Goal: Task Accomplishment & Management: Use online tool/utility

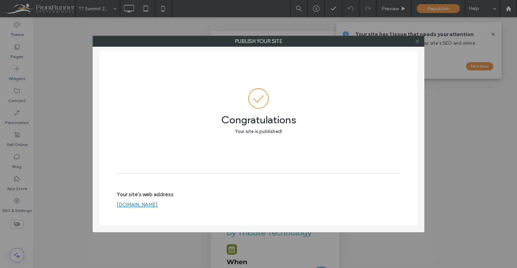
click at [418, 42] on icon at bounding box center [416, 41] width 5 height 5
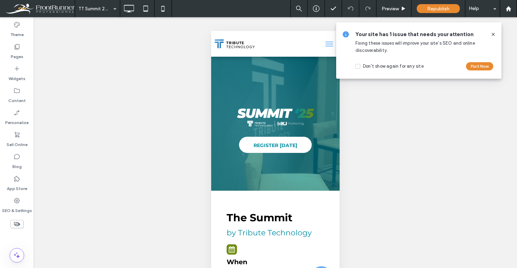
click at [492, 34] on use at bounding box center [492, 34] width 3 height 3
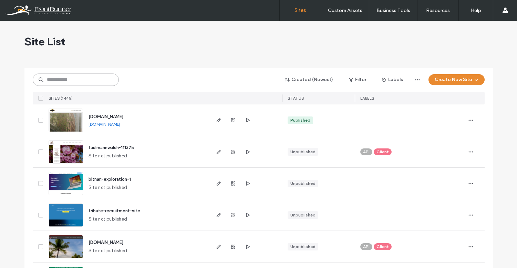
click at [72, 76] on input at bounding box center [76, 80] width 86 height 12
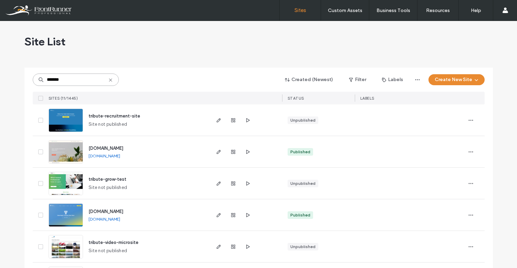
type input "*******"
click at [65, 214] on img at bounding box center [66, 227] width 34 height 47
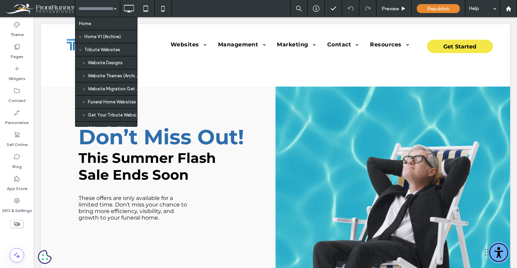
scroll to position [1902, 0]
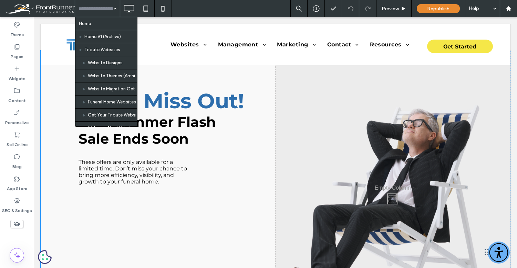
click at [265, 80] on div "Don’t Miss Out! This Summer Flash Sale Ends Soon These offers are only availabl…" at bounding box center [158, 198] width 235 height 294
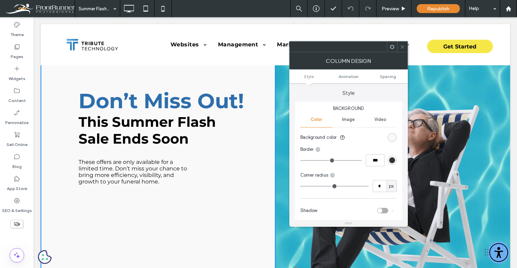
click at [401, 47] on icon at bounding box center [402, 46] width 5 height 5
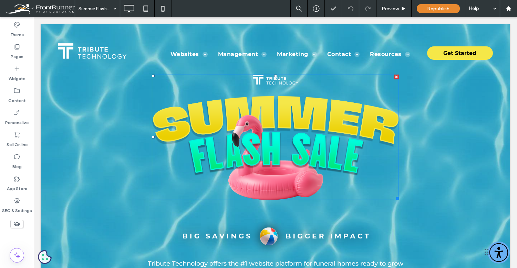
scroll to position [15, 0]
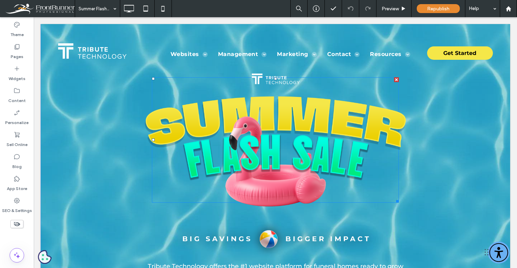
click at [273, 150] on img at bounding box center [275, 140] width 261 height 133
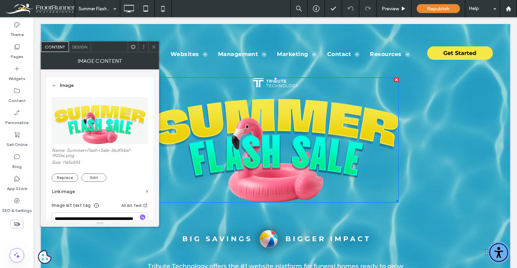
scroll to position [71, 0]
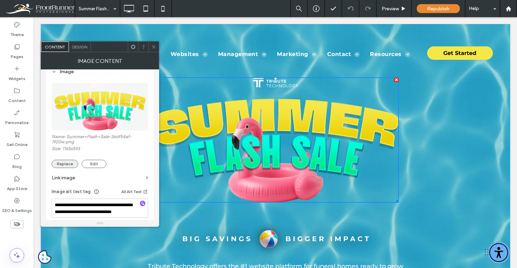
click at [67, 167] on button "Replace" at bounding box center [65, 164] width 27 height 8
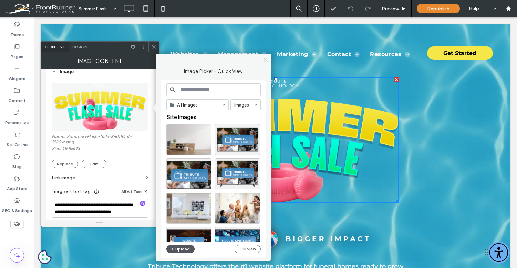
click at [185, 248] on button "Upload" at bounding box center [180, 249] width 28 height 8
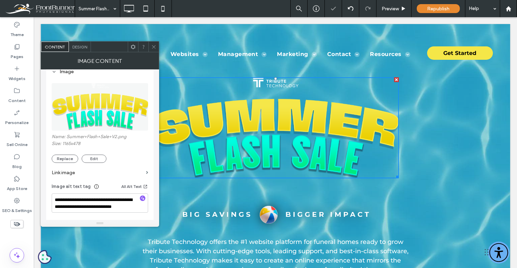
click at [155, 46] on icon at bounding box center [153, 46] width 5 height 5
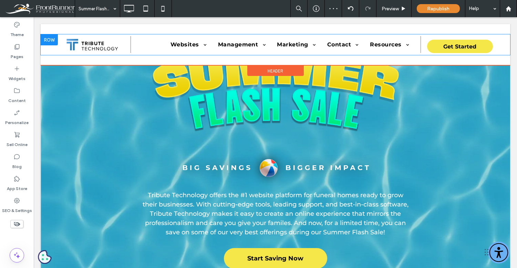
scroll to position [0, 0]
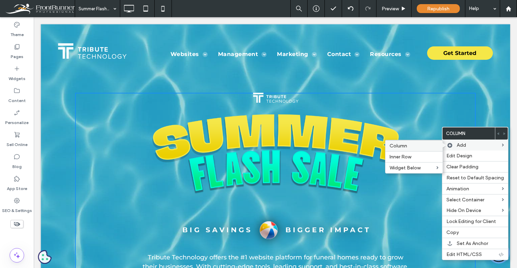
click at [420, 151] on div "Column" at bounding box center [413, 145] width 57 height 11
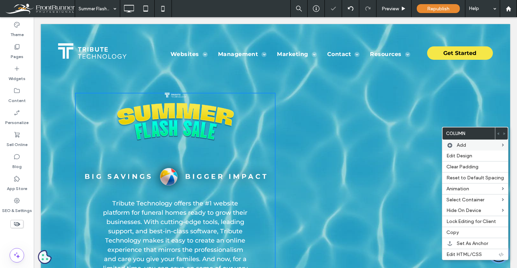
click at [326, 114] on div "Click To Paste Click To Paste" at bounding box center [375, 205] width 200 height 225
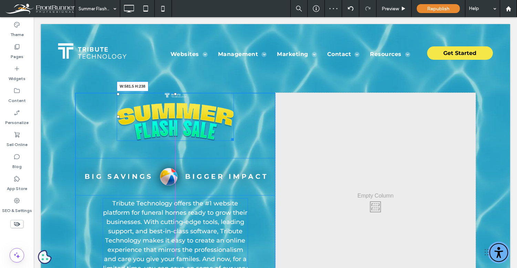
drag, startPoint x: 231, startPoint y: 140, endPoint x: 278, endPoint y: 151, distance: 48.6
click at [278, 151] on div "W:581.5 H:238 Tribute Technology offers the #1 website platform for funeral hom…" at bounding box center [275, 205] width 400 height 225
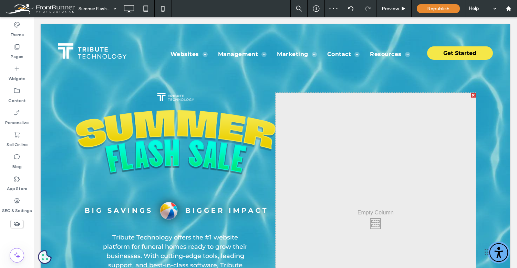
click at [254, 187] on div "Tribute Technology offers the #1 website platform for funeral homes ready to gr…" at bounding box center [175, 222] width 200 height 259
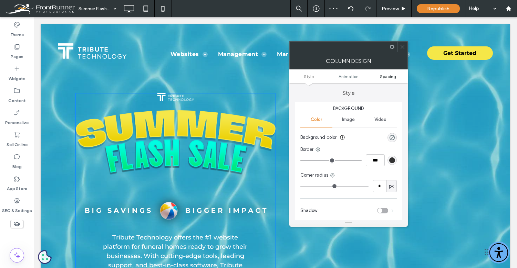
click at [382, 76] on span "Spacing" at bounding box center [388, 76] width 16 height 5
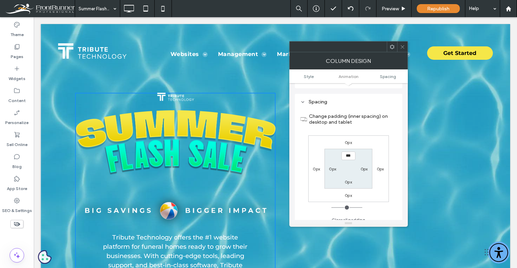
scroll to position [162, 0]
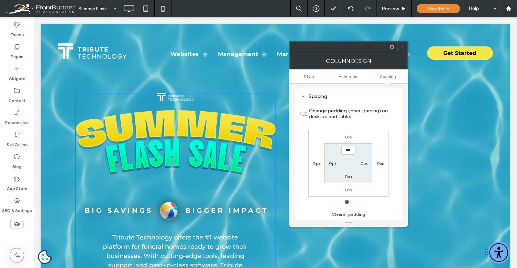
click at [363, 160] on div "0px" at bounding box center [363, 163] width 7 height 7
click at [363, 162] on label "0px" at bounding box center [363, 163] width 7 height 5
type input "**"
type input "****"
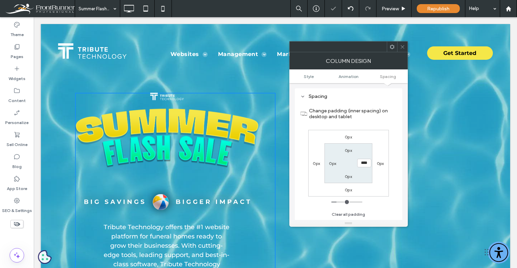
click at [402, 49] on span at bounding box center [402, 47] width 5 height 10
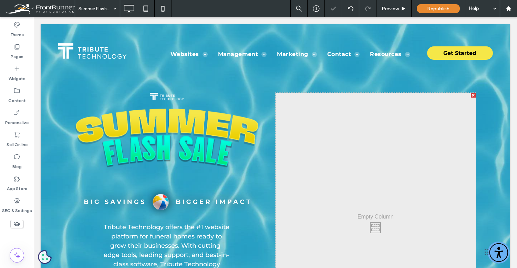
click at [296, 137] on div "Click To Paste Click To Paste" at bounding box center [375, 226] width 200 height 267
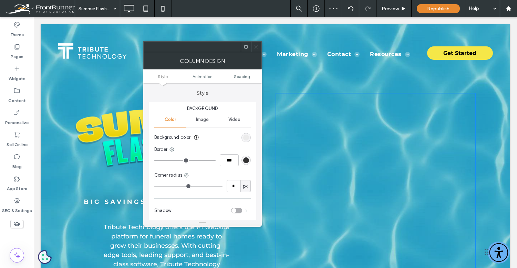
click at [240, 71] on ul "Style Animation Spacing" at bounding box center [202, 77] width 118 height 14
click at [240, 78] on span "Spacing" at bounding box center [242, 76] width 16 height 5
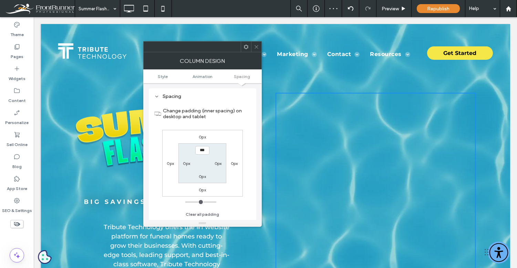
click at [256, 44] on icon at bounding box center [256, 46] width 5 height 5
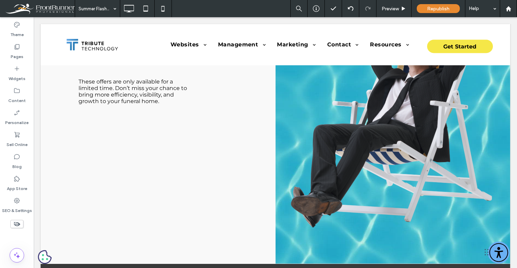
scroll to position [1982, 0]
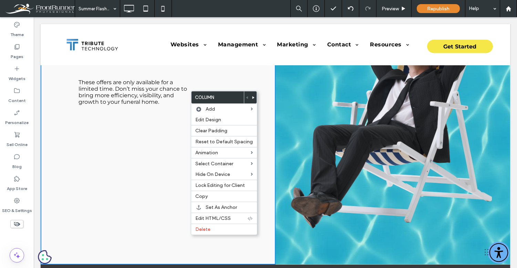
click at [130, 89] on span "These offers are only available for a limited time. Don’t miss your chance to b…" at bounding box center [132, 92] width 108 height 26
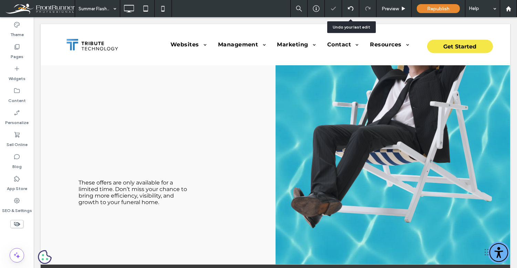
click at [348, 6] on icon at bounding box center [351, 9] width 6 height 6
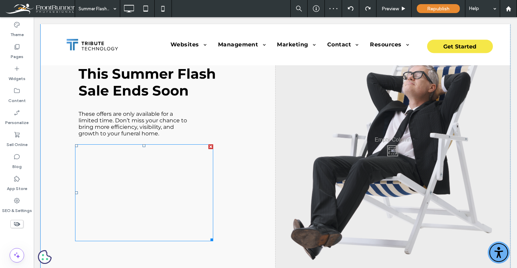
scroll to position [1948, 0]
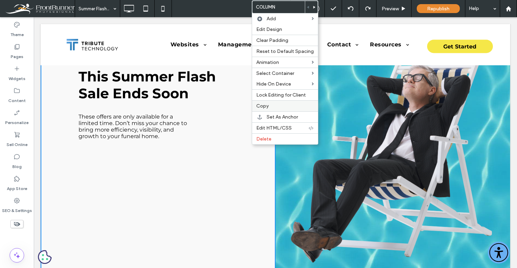
click at [277, 107] on label "Copy" at bounding box center [284, 106] width 57 height 6
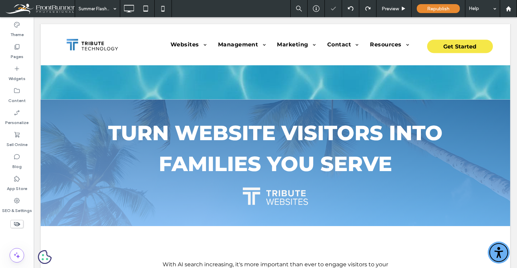
scroll to position [0, 0]
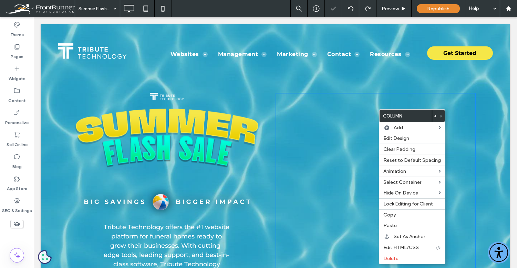
drag, startPoint x: 378, startPoint y: 142, endPoint x: 423, endPoint y: 163, distance: 49.4
click at [392, 229] on div "Paste" at bounding box center [412, 226] width 66 height 11
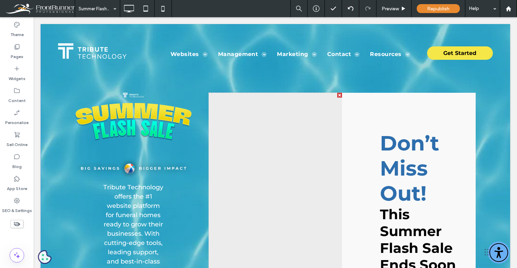
click at [338, 95] on div at bounding box center [339, 95] width 5 height 5
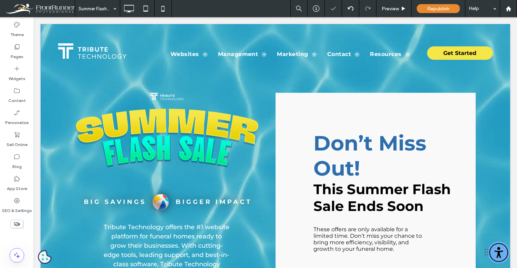
click at [338, 107] on div "Don’t Miss Out! This Summer Flash Sale Ends Soon These offers are only availabl…" at bounding box center [375, 252] width 200 height 319
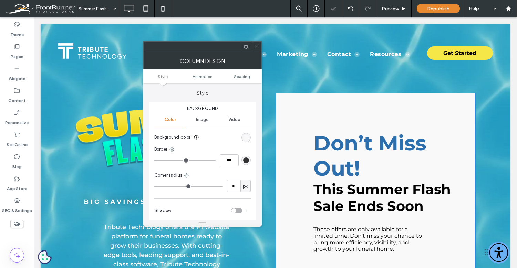
click at [243, 74] on ul "Style Animation Spacing" at bounding box center [202, 77] width 118 height 14
click at [242, 75] on span "Spacing" at bounding box center [242, 76] width 16 height 5
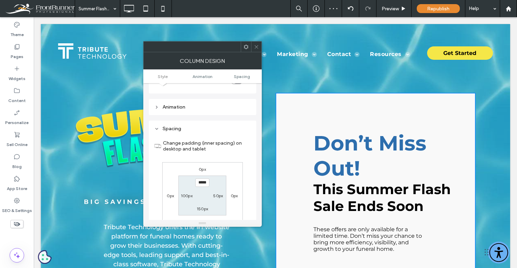
scroll to position [162, 0]
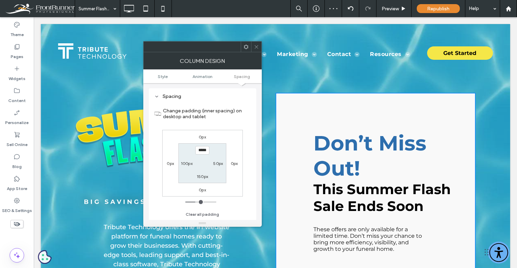
click at [187, 162] on label "100px" at bounding box center [187, 163] width 12 height 5
type input "**"
type input "****"
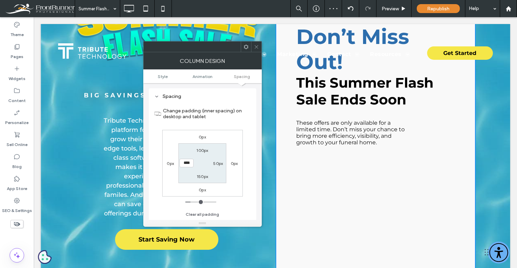
scroll to position [110, 0]
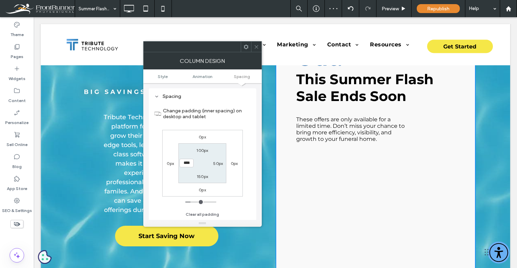
click at [255, 46] on use at bounding box center [255, 46] width 3 height 3
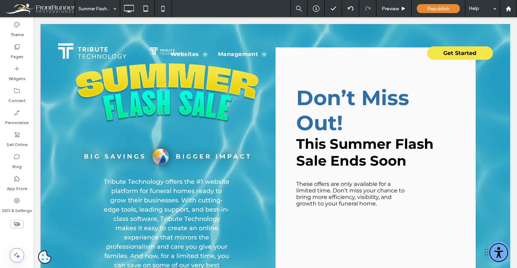
scroll to position [0, 0]
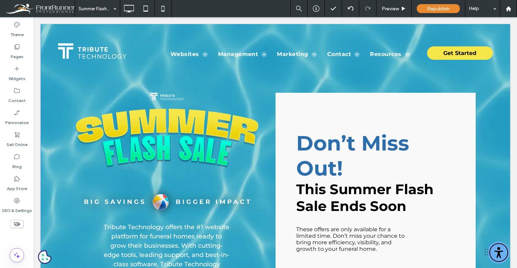
click at [310, 105] on div "Don’t Miss Out! This Summer Flash Sale Ends Soon These offers are only availabl…" at bounding box center [375, 252] width 200 height 319
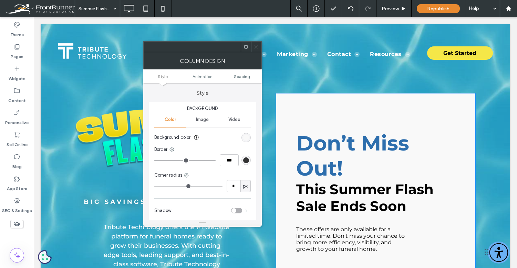
click at [249, 137] on div "rgb(249, 249, 249)" at bounding box center [245, 137] width 9 height 9
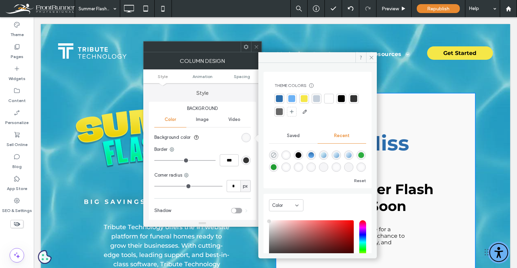
click at [271, 152] on icon "rgba(0, 0, 0, 0)" at bounding box center [274, 155] width 6 height 6
type input "*******"
type input "*"
type input "**"
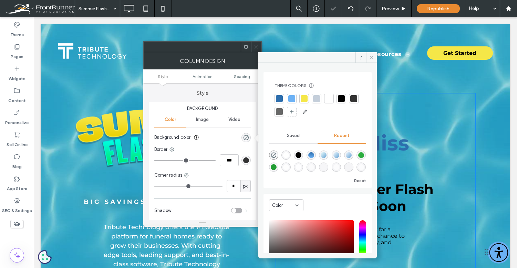
click at [369, 54] on span at bounding box center [371, 57] width 11 height 10
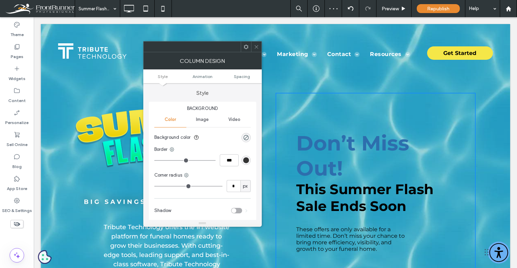
click at [254, 46] on icon at bounding box center [256, 46] width 5 height 5
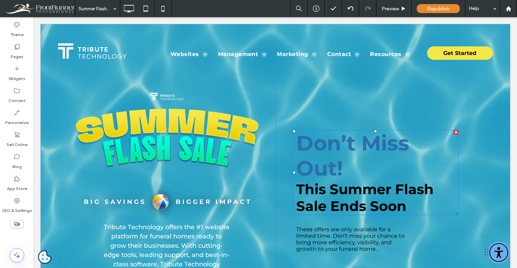
click at [345, 148] on span "Don’t Miss Out!" at bounding box center [352, 156] width 113 height 50
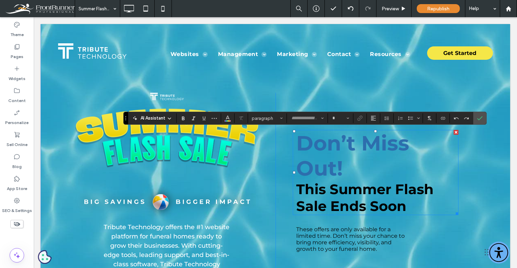
type input "**********"
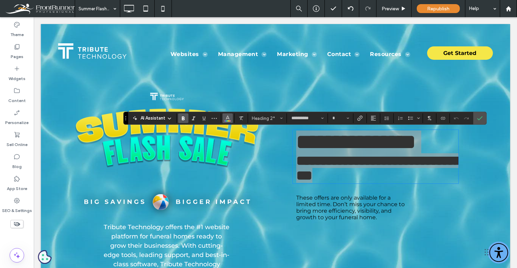
click at [229, 117] on icon "Color" at bounding box center [228, 118] width 6 height 6
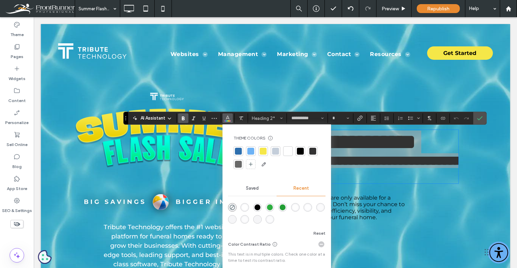
click at [289, 152] on div at bounding box center [287, 151] width 7 height 7
click at [475, 118] on label "Confirm" at bounding box center [479, 118] width 10 height 12
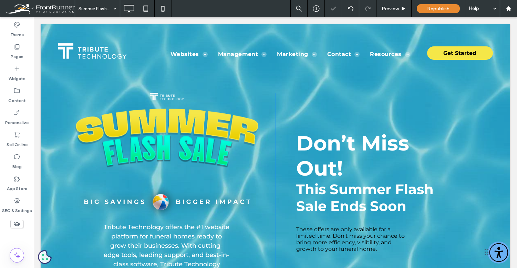
click at [301, 119] on div "Don’t Miss Out! This Summer Flash Sale Ends Soon These offers are only availabl…" at bounding box center [375, 252] width 200 height 319
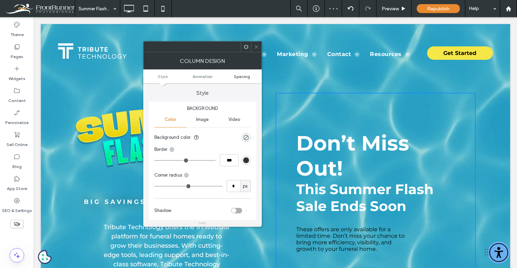
click at [241, 77] on span "Spacing" at bounding box center [242, 76] width 16 height 5
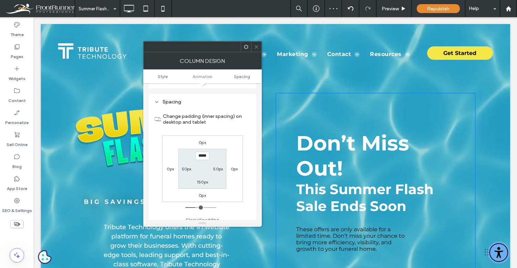
scroll to position [162, 0]
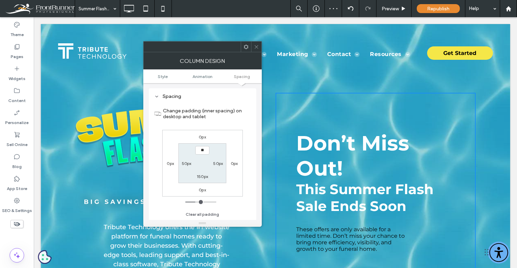
type input "****"
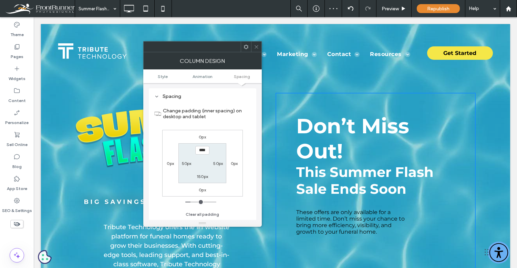
click at [200, 177] on label "150px" at bounding box center [202, 176] width 11 height 5
type input "***"
type input "**"
type input "****"
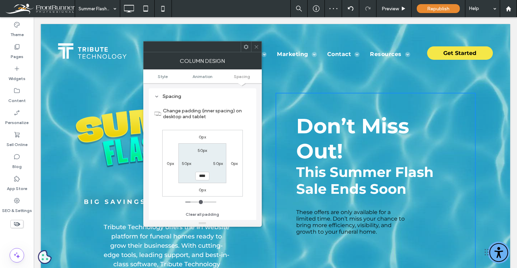
click at [256, 43] on span at bounding box center [256, 47] width 5 height 10
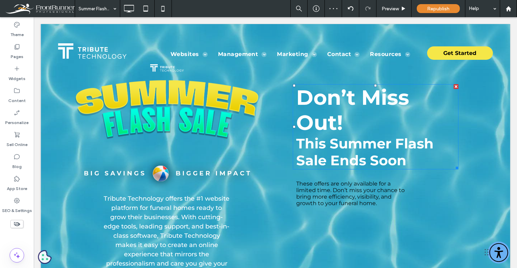
scroll to position [30, 0]
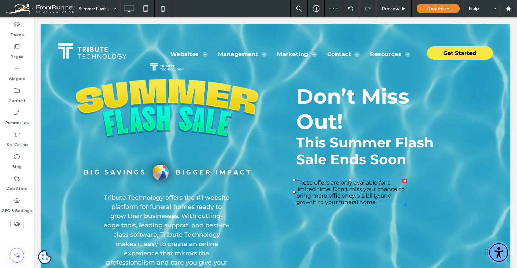
click at [335, 192] on span "These offers are only available for a limited time. Don’t miss your chance to b…" at bounding box center [350, 193] width 108 height 26
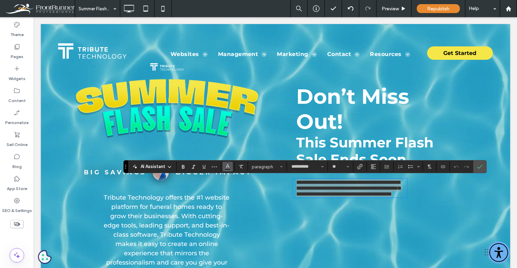
click at [227, 165] on use "Color" at bounding box center [227, 167] width 4 height 4
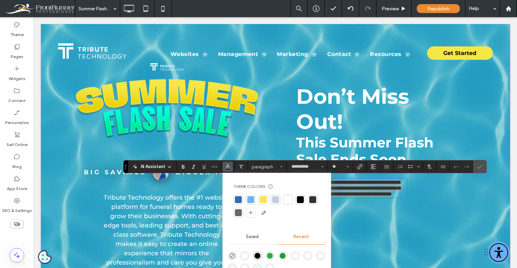
click at [286, 202] on div at bounding box center [287, 200] width 7 height 7
click at [481, 165] on icon "Confirm" at bounding box center [480, 167] width 6 height 6
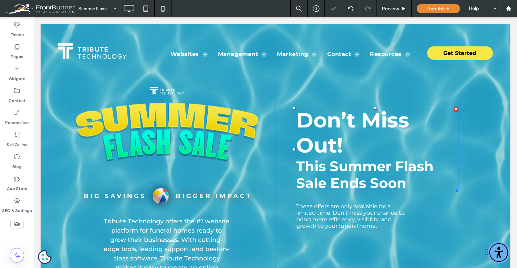
scroll to position [0, 0]
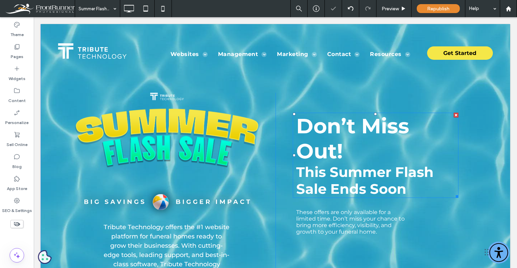
click at [415, 130] on h2 "Don’t Miss Out!" at bounding box center [377, 139] width 162 height 50
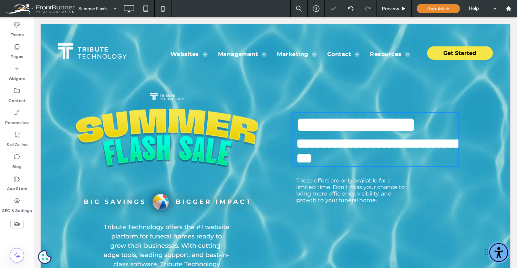
type input "**********"
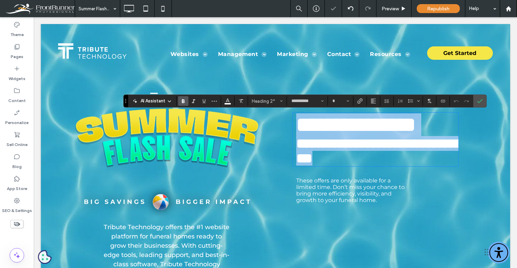
click at [421, 127] on h2 "**********" at bounding box center [377, 125] width 162 height 23
type input "**"
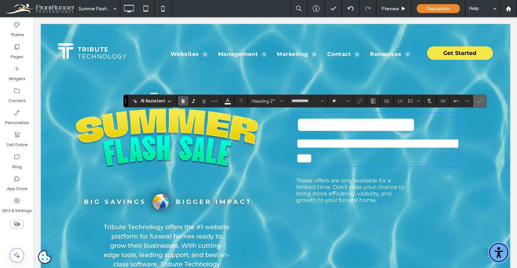
click at [479, 100] on icon "Confirm" at bounding box center [480, 101] width 6 height 6
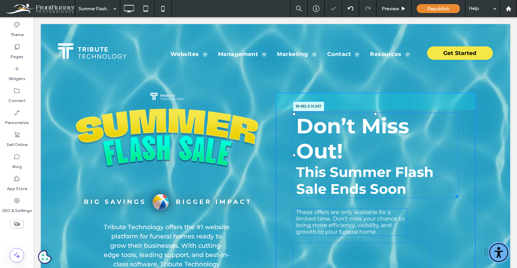
drag, startPoint x: 456, startPoint y: 196, endPoint x: 503, endPoint y: 197, distance: 47.2
click at [503, 197] on div "Tribute Technology offers the #1 website platform for funeral homes ready to gr…" at bounding box center [275, 218] width 469 height 388
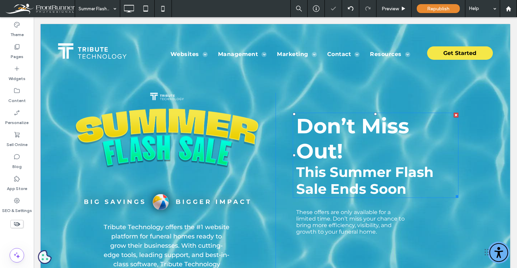
click at [473, 175] on div "Don’t Miss Out! This Summer Flash Sale Ends Soon These offers are only availabl…" at bounding box center [375, 227] width 200 height 268
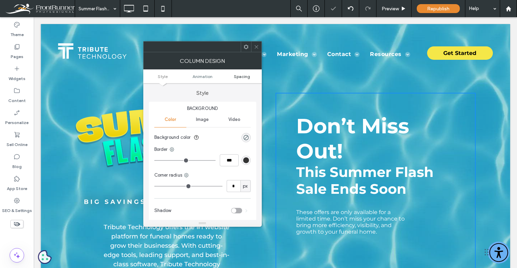
click at [247, 75] on span "Spacing" at bounding box center [242, 76] width 16 height 5
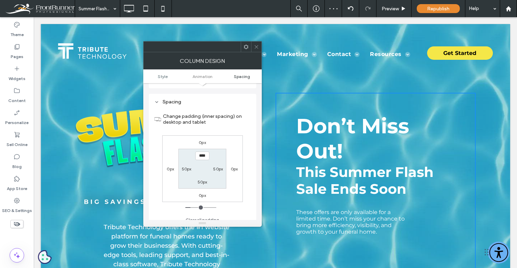
scroll to position [162, 0]
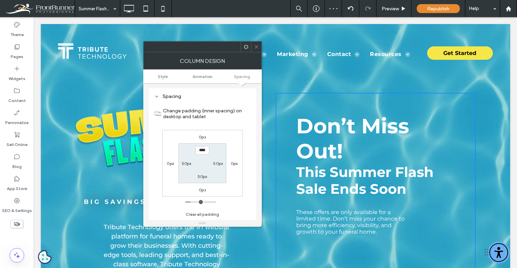
click at [258, 46] on icon at bounding box center [256, 46] width 5 height 5
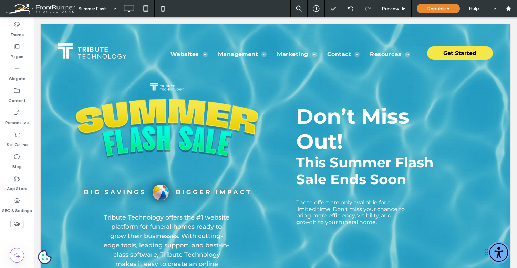
scroll to position [8, 0]
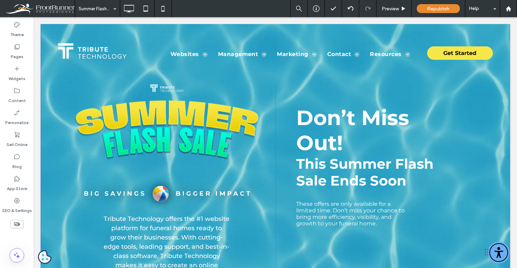
click at [288, 124] on div "Don’t Miss Out! This Summer Flash Sale Ends Soon These offers are only availabl…" at bounding box center [375, 219] width 200 height 268
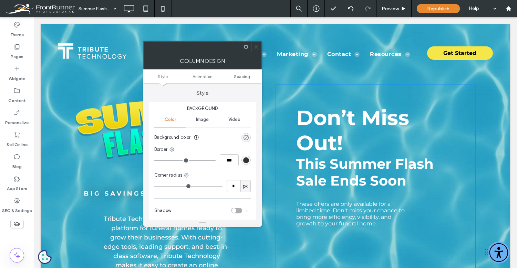
click at [247, 135] on div "rgba(0, 0, 0, 0)" at bounding box center [246, 138] width 6 height 6
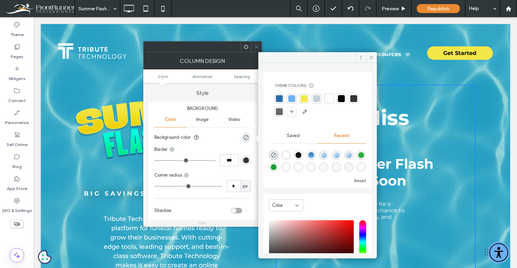
drag, startPoint x: 329, startPoint y: 97, endPoint x: 324, endPoint y: 98, distance: 5.2
click at [329, 97] on div at bounding box center [328, 98] width 7 height 7
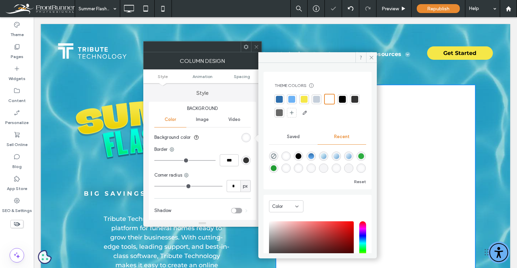
drag, startPoint x: 256, startPoint y: 46, endPoint x: 250, endPoint y: 62, distance: 17.0
click at [257, 46] on icon at bounding box center [256, 46] width 5 height 5
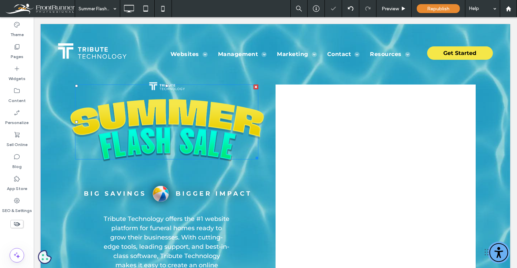
scroll to position [0, 0]
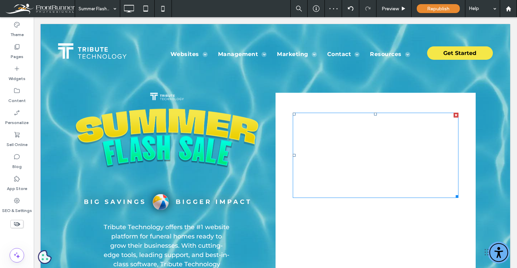
click at [342, 137] on span "Don’t Miss Out!" at bounding box center [352, 139] width 113 height 50
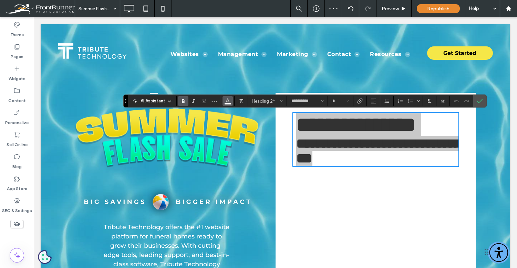
click at [222, 99] on section at bounding box center [227, 101] width 13 height 10
click at [225, 99] on icon "Color" at bounding box center [228, 101] width 6 height 6
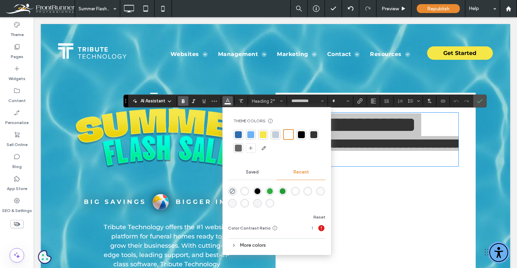
drag, startPoint x: 300, startPoint y: 133, endPoint x: 328, endPoint y: 138, distance: 28.4
click at [300, 133] on div at bounding box center [301, 134] width 7 height 7
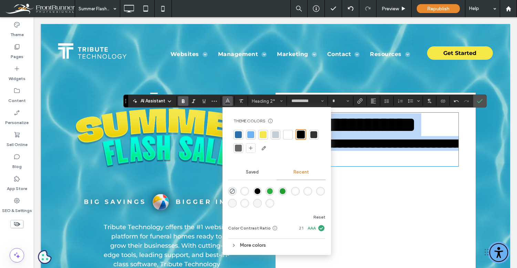
type input "**"
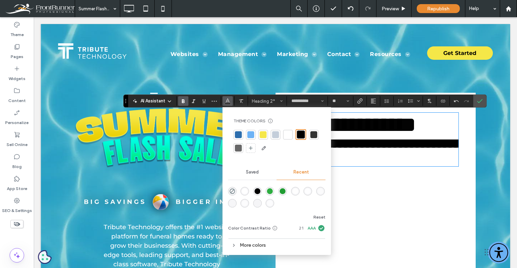
click at [380, 135] on span "**********" at bounding box center [355, 125] width 119 height 21
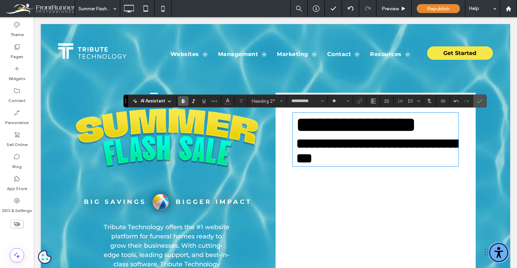
click at [340, 135] on span "**********" at bounding box center [355, 125] width 119 height 21
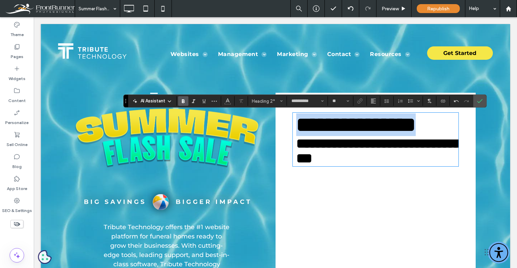
drag, startPoint x: 277, startPoint y: 115, endPoint x: 272, endPoint y: 113, distance: 6.2
click at [272, 113] on div "**********" at bounding box center [275, 226] width 400 height 267
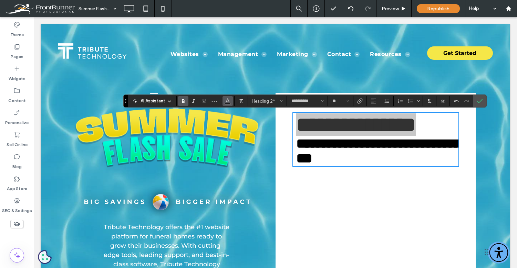
click at [226, 103] on icon "Color" at bounding box center [228, 101] width 6 height 6
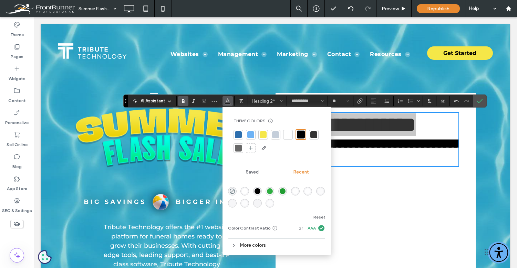
click at [240, 132] on div at bounding box center [238, 134] width 7 height 7
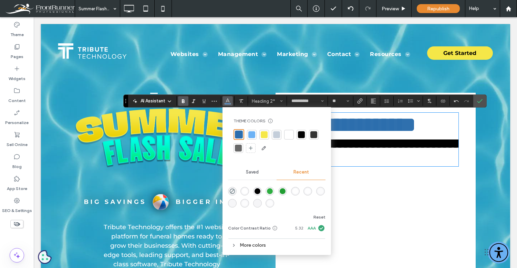
drag, startPoint x: 377, startPoint y: 131, endPoint x: 429, endPoint y: 120, distance: 53.5
click at [377, 131] on span "**********" at bounding box center [355, 125] width 119 height 21
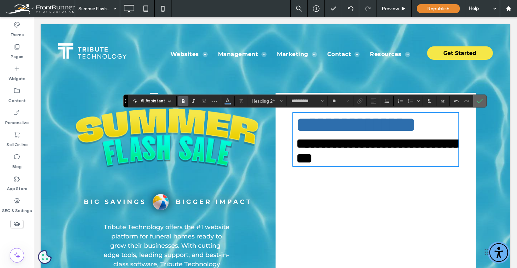
click at [479, 99] on icon "Confirm" at bounding box center [480, 101] width 6 height 6
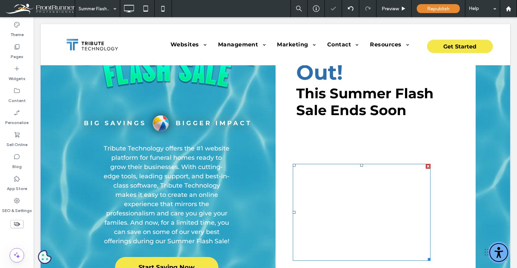
scroll to position [80, 0]
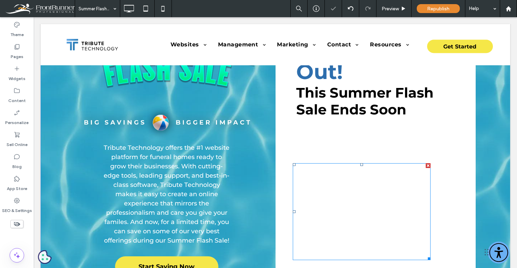
click at [319, 170] on span at bounding box center [362, 211] width 138 height 97
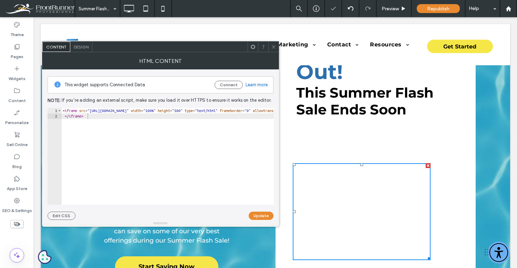
click at [321, 152] on span "These offers are only available for a limited time. Don’t miss your chance to b…" at bounding box center [350, 143] width 108 height 26
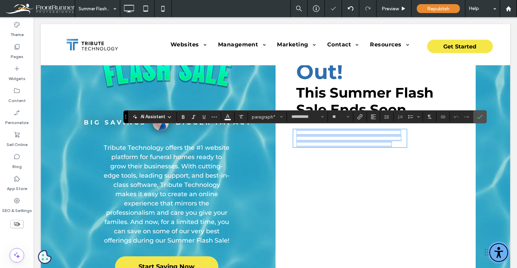
click at [314, 142] on span "**********" at bounding box center [348, 138] width 104 height 17
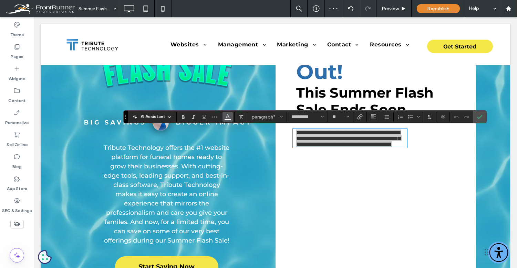
click at [228, 117] on use "Color" at bounding box center [227, 117] width 4 height 4
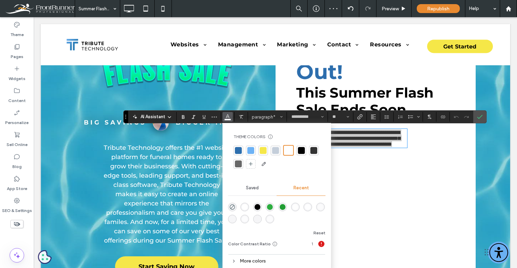
drag, startPoint x: 303, startPoint y: 151, endPoint x: 308, endPoint y: 150, distance: 5.3
click at [304, 150] on div at bounding box center [301, 150] width 7 height 7
click at [480, 117] on use "Confirm" at bounding box center [480, 117] width 6 height 4
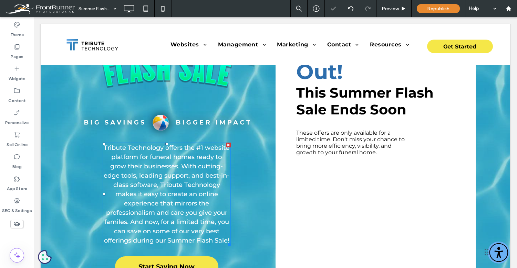
click at [166, 167] on span "Tribute Technology offers the #1 website platform for funeral homes ready to gr…" at bounding box center [167, 194] width 126 height 100
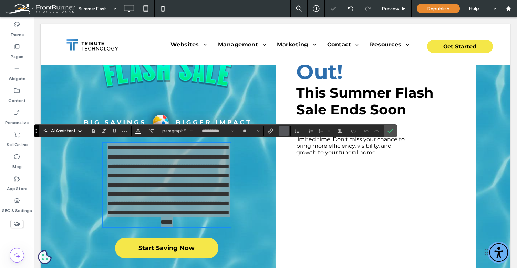
click at [279, 129] on button "Alignment" at bounding box center [283, 131] width 10 height 10
click at [287, 140] on use "ui.textEditor.alignment.left" at bounding box center [288, 142] width 5 height 5
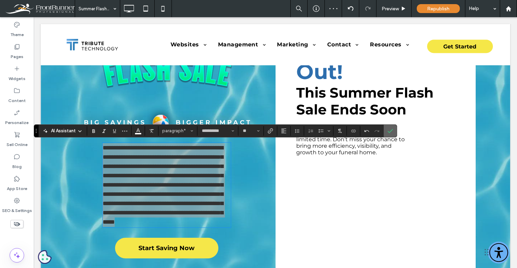
click at [389, 131] on icon "Confirm" at bounding box center [390, 131] width 6 height 6
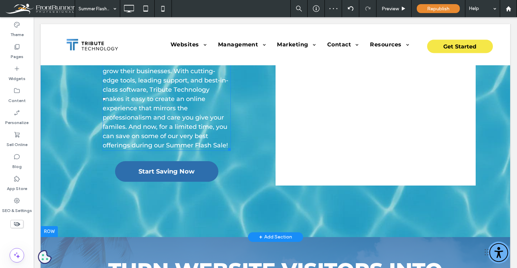
scroll to position [190, 0]
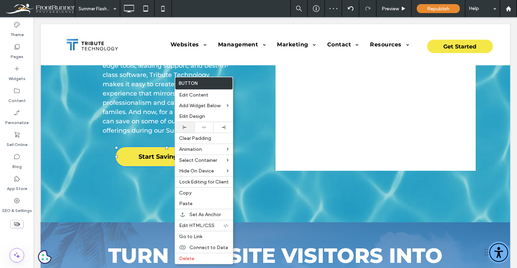
drag, startPoint x: 187, startPoint y: 127, endPoint x: 190, endPoint y: 130, distance: 4.4
click at [187, 127] on div at bounding box center [184, 128] width 12 height 4
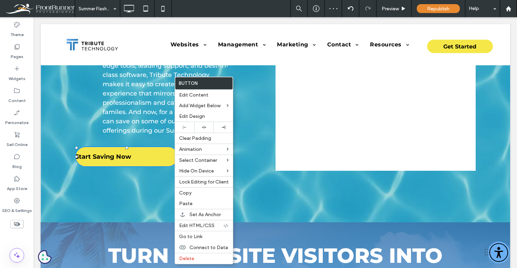
drag, startPoint x: 132, startPoint y: 140, endPoint x: 140, endPoint y: 140, distance: 8.3
click at [132, 140] on div "Tribute Technology offers the #1 website platform for funeral homes ready to gr…" at bounding box center [175, 37] width 200 height 268
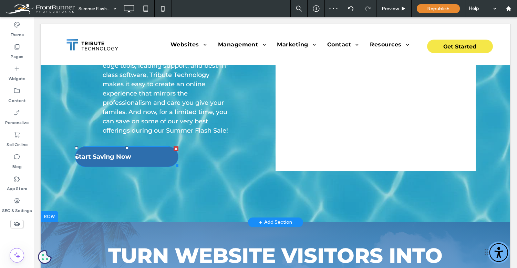
click at [176, 149] on div at bounding box center [175, 149] width 5 height 5
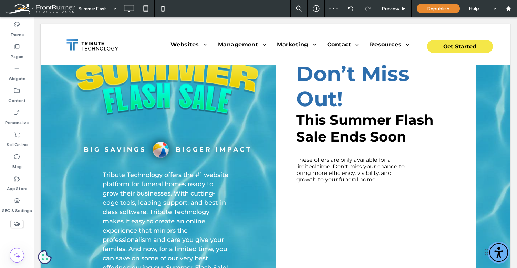
scroll to position [0, 0]
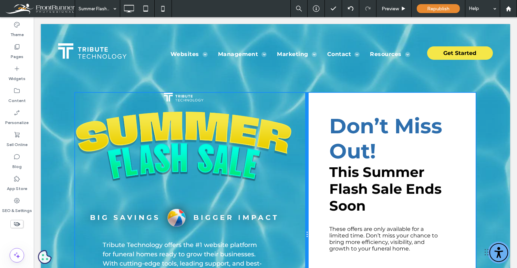
drag, startPoint x: 273, startPoint y: 178, endPoint x: 298, endPoint y: 173, distance: 25.9
click at [298, 173] on div "Tribute Technology offers the #1 website platform for funeral homes ready to gr…" at bounding box center [191, 235] width 233 height 285
drag, startPoint x: 301, startPoint y: 171, endPoint x: 296, endPoint y: 173, distance: 5.4
click at [301, 171] on div "Tribute Technology offers the #1 website platform for funeral homes ready to gr…" at bounding box center [191, 235] width 233 height 285
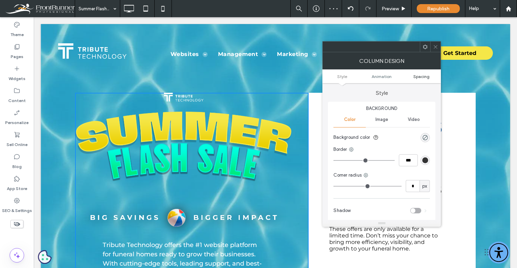
click at [431, 75] on link "Spacing" at bounding box center [421, 76] width 40 height 5
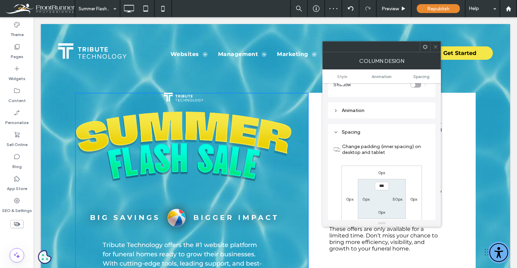
scroll to position [162, 0]
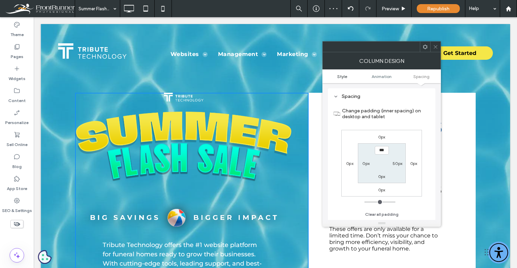
drag, startPoint x: 437, startPoint y: 46, endPoint x: 343, endPoint y: 78, distance: 98.9
click at [437, 46] on icon at bounding box center [435, 46] width 5 height 5
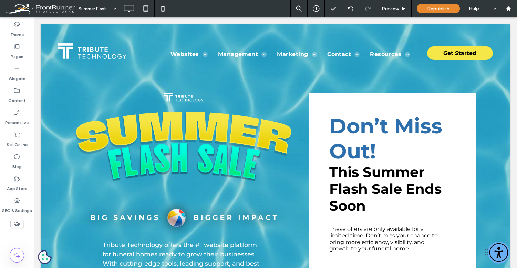
click at [42, 136] on div at bounding box center [275, 226] width 469 height 405
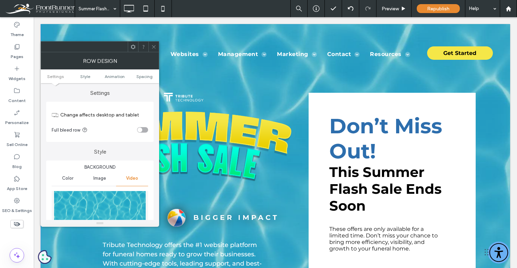
click at [145, 78] on span "Spacing" at bounding box center [144, 76] width 16 height 5
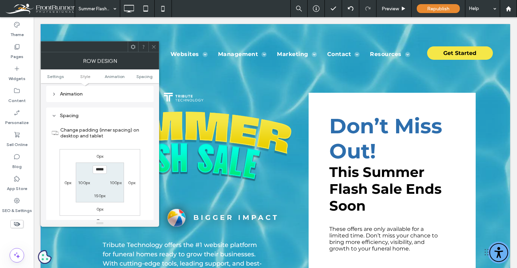
scroll to position [475, 0]
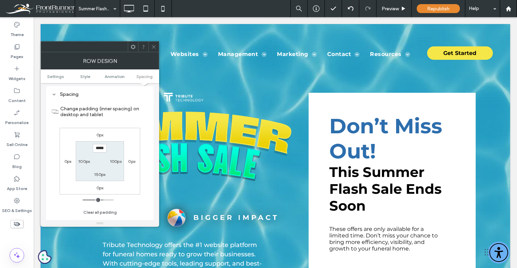
drag, startPoint x: 152, startPoint y: 46, endPoint x: 157, endPoint y: 54, distance: 9.9
click at [152, 46] on icon at bounding box center [153, 46] width 5 height 5
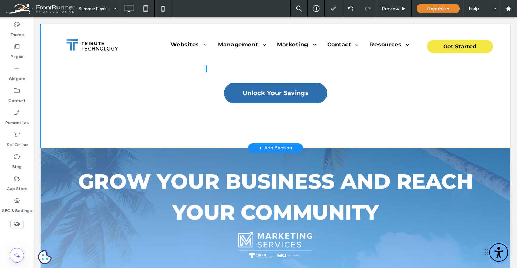
scroll to position [948, 0]
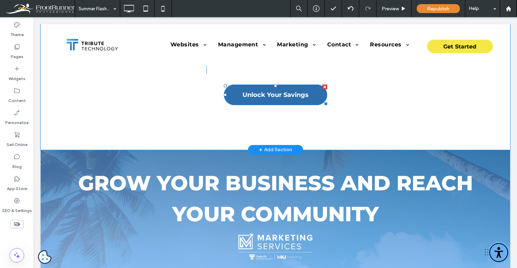
click at [258, 95] on span "Unlock Your Savings" at bounding box center [275, 95] width 66 height 8
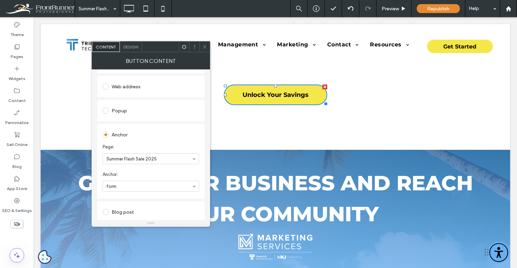
scroll to position [92, 0]
drag, startPoint x: 205, startPoint y: 47, endPoint x: 202, endPoint y: 80, distance: 32.8
click at [205, 47] on icon at bounding box center [204, 46] width 5 height 5
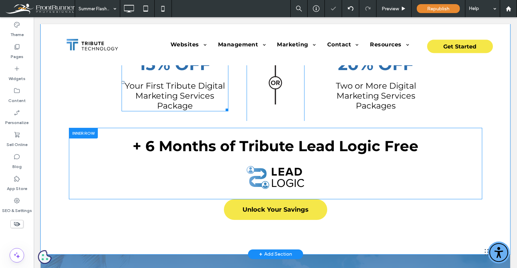
scroll to position [1332, 0]
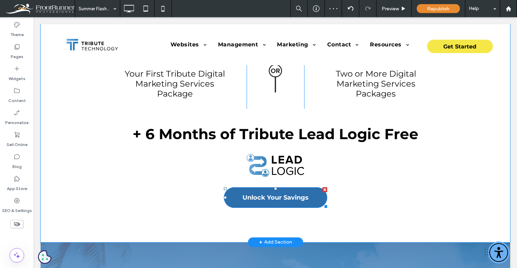
click at [268, 198] on span "Unlock Your Savings" at bounding box center [275, 198] width 66 height 8
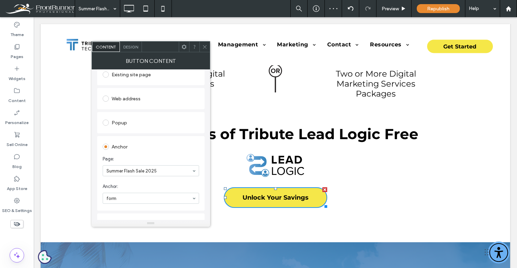
scroll to position [81, 0]
drag, startPoint x: 118, startPoint y: 216, endPoint x: 129, endPoint y: 200, distance: 19.9
drag, startPoint x: 204, startPoint y: 47, endPoint x: 207, endPoint y: 72, distance: 24.3
click at [204, 48] on icon at bounding box center [204, 46] width 5 height 5
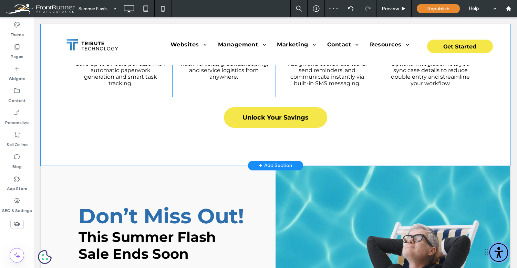
scroll to position [1833, 0]
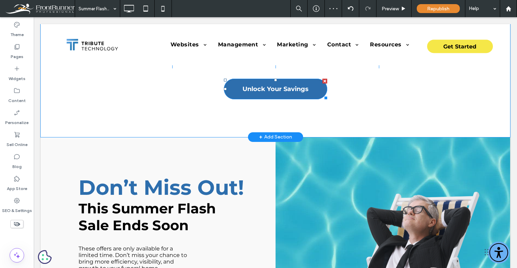
click at [286, 91] on span "Unlock Your Savings" at bounding box center [275, 89] width 66 height 8
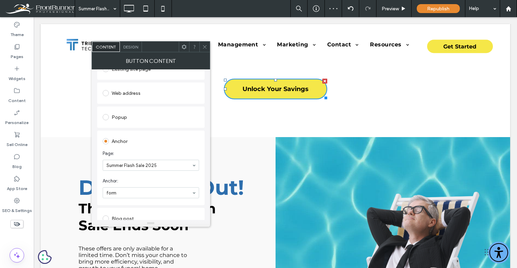
scroll to position [86, 0]
click at [204, 46] on use at bounding box center [204, 46] width 3 height 3
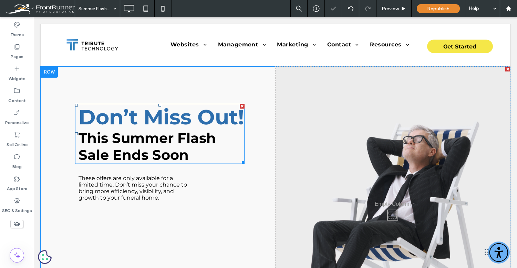
scroll to position [1906, 0]
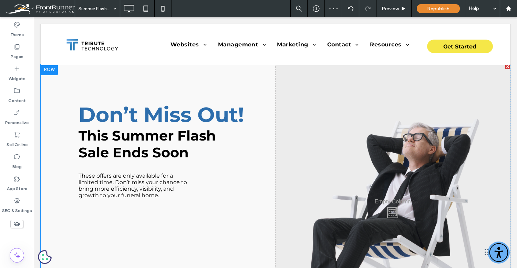
click at [49, 75] on div at bounding box center [49, 69] width 17 height 11
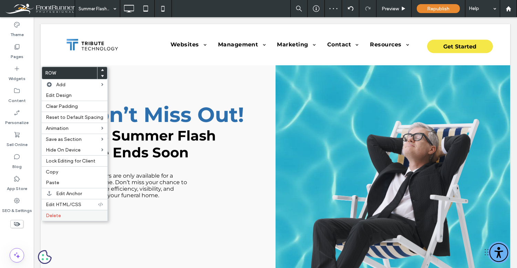
click at [56, 217] on span "Delete" at bounding box center [53, 216] width 15 height 6
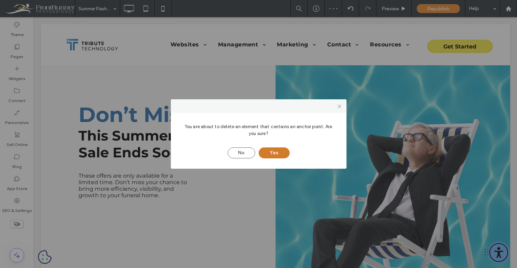
click at [286, 150] on button "Yes" at bounding box center [273, 153] width 31 height 11
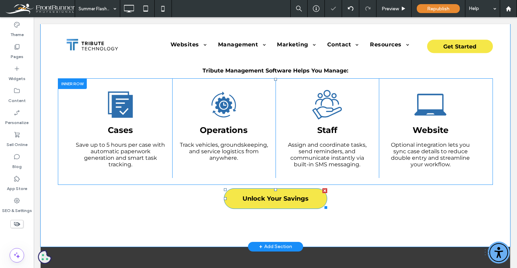
scroll to position [1702, 0]
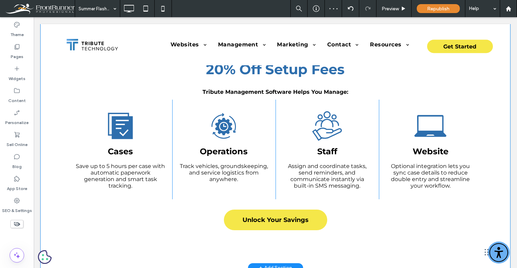
drag, startPoint x: 323, startPoint y: 250, endPoint x: 302, endPoint y: 237, distance: 24.7
click at [323, 249] on div "Take your whiteboard online — and bring your operations with you wherever you g…" at bounding box center [275, 133] width 469 height 272
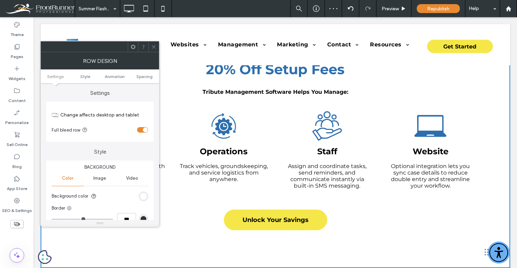
drag, startPoint x: 141, startPoint y: 76, endPoint x: 140, endPoint y: 90, distance: 13.8
click at [141, 76] on span "Spacing" at bounding box center [144, 76] width 16 height 5
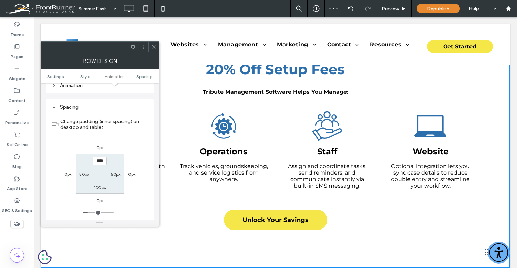
scroll to position [195, 0]
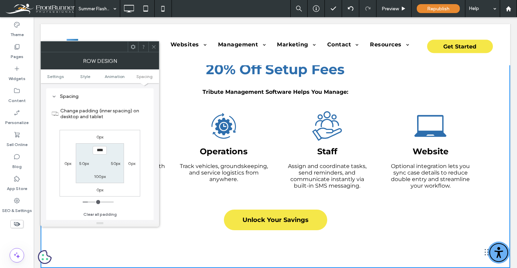
drag, startPoint x: 154, startPoint y: 49, endPoint x: 158, endPoint y: 54, distance: 6.9
click at [154, 49] on span at bounding box center [153, 47] width 5 height 10
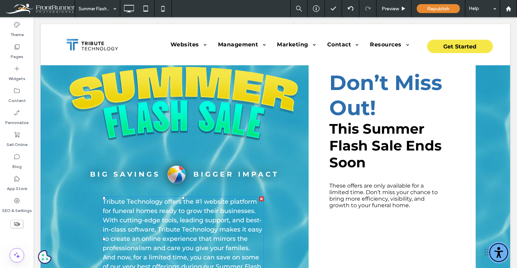
scroll to position [0, 0]
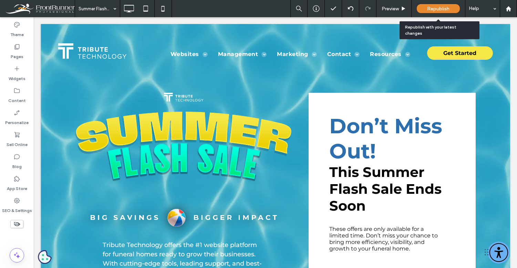
click at [442, 11] on span "Republish" at bounding box center [438, 9] width 22 height 6
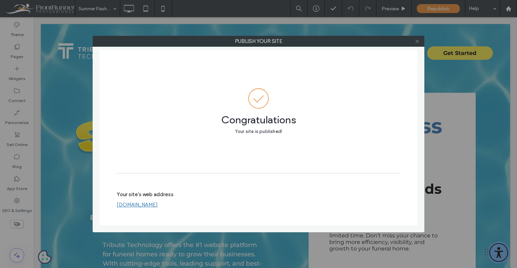
click at [415, 44] on span at bounding box center [416, 41] width 5 height 10
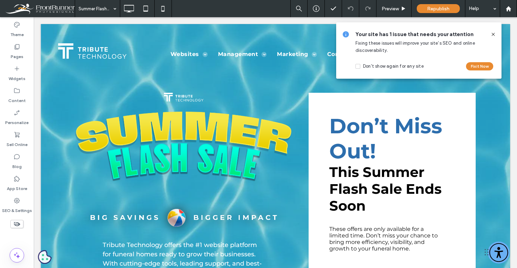
click at [494, 35] on icon at bounding box center [493, 35] width 6 height 6
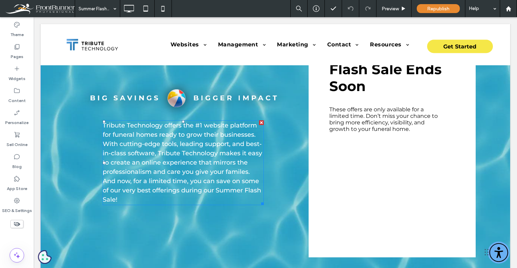
scroll to position [119, 0]
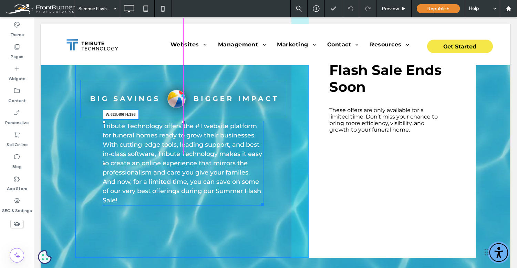
drag, startPoint x: 263, startPoint y: 204, endPoint x: 300, endPoint y: 203, distance: 36.9
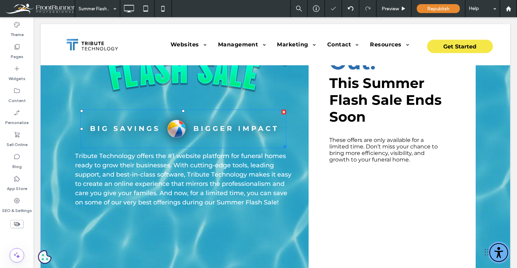
scroll to position [93, 0]
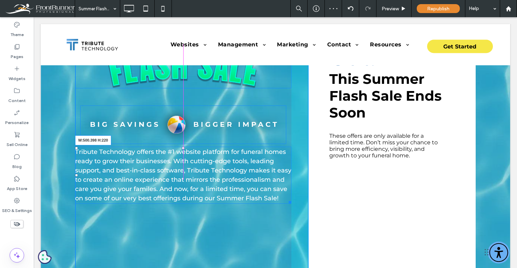
drag, startPoint x: 290, startPoint y: 212, endPoint x: 244, endPoint y: 156, distance: 72.9
click at [268, 204] on div "Tribute Technology offers the #1 website platform for funeral homes ready to gr…" at bounding box center [183, 175] width 216 height 57
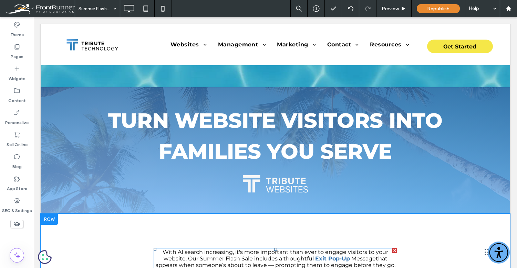
scroll to position [0, 0]
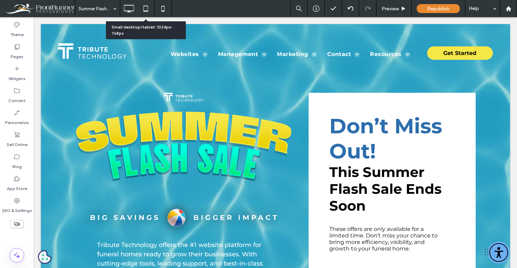
drag, startPoint x: 145, startPoint y: 8, endPoint x: 166, endPoint y: 33, distance: 32.3
click at [145, 7] on icon at bounding box center [146, 9] width 14 height 14
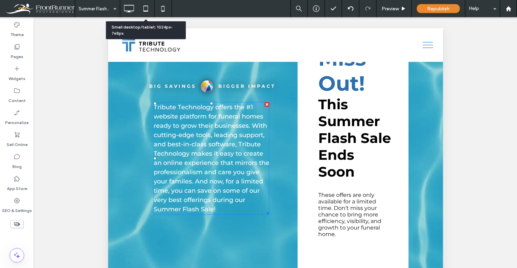
scroll to position [111, 0]
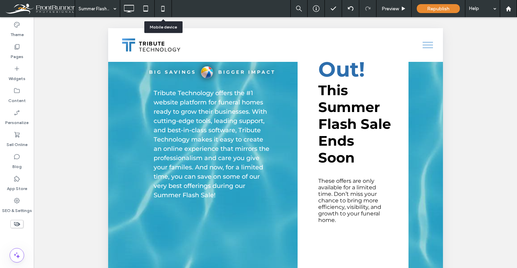
click at [168, 7] on icon at bounding box center [163, 9] width 14 height 14
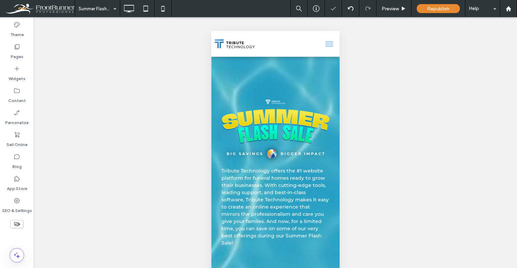
scroll to position [0, 0]
click at [295, 74] on div "Tribute Technology offers the #1 website platform for funeral homes ready to gr…" at bounding box center [275, 175] width 128 height 237
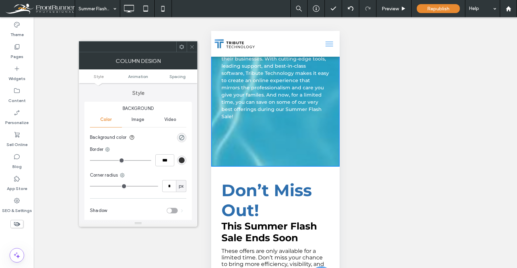
scroll to position [132, 0]
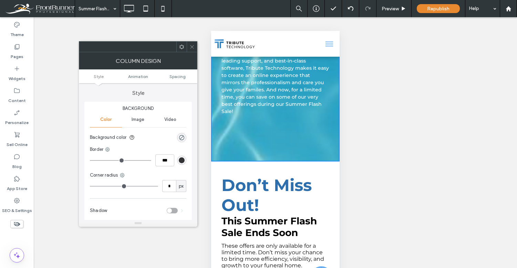
drag, startPoint x: 192, startPoint y: 49, endPoint x: 210, endPoint y: 75, distance: 32.7
click at [191, 49] on icon at bounding box center [191, 46] width 5 height 5
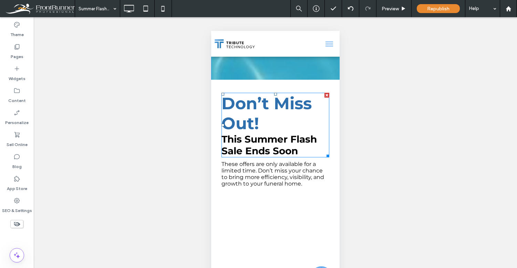
scroll to position [213, 0]
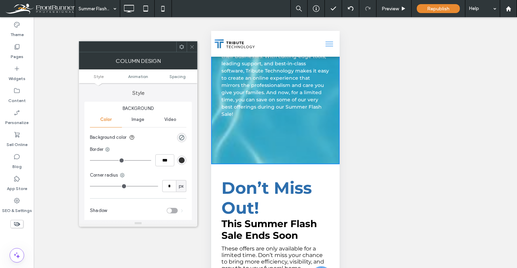
scroll to position [127, 0]
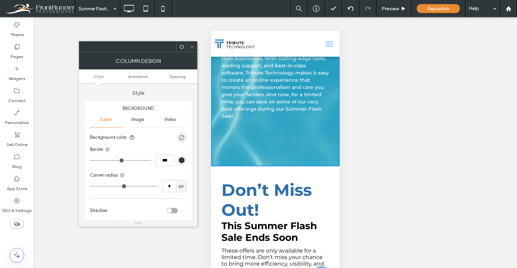
click at [194, 47] on div at bounding box center [192, 47] width 10 height 10
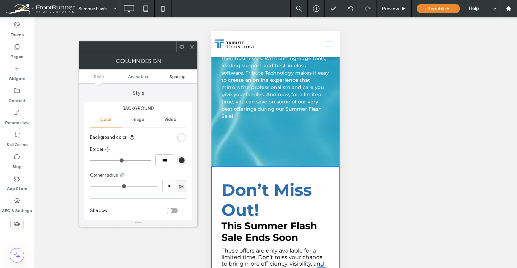
click at [178, 75] on span "Spacing" at bounding box center [177, 76] width 16 height 5
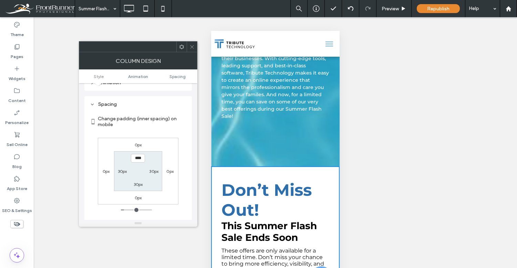
scroll to position [162, 0]
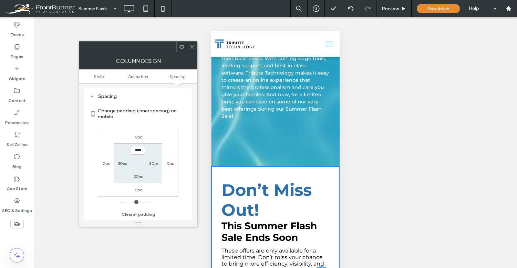
click at [191, 46] on icon at bounding box center [191, 46] width 5 height 5
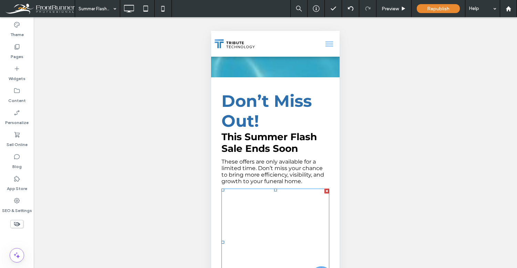
scroll to position [132, 0]
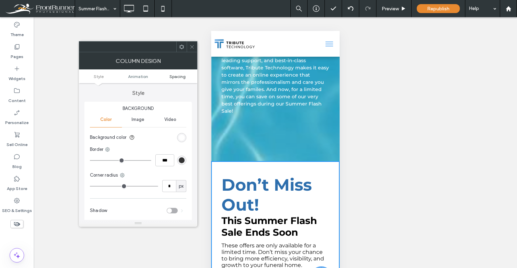
click at [182, 76] on span "Spacing" at bounding box center [177, 76] width 16 height 5
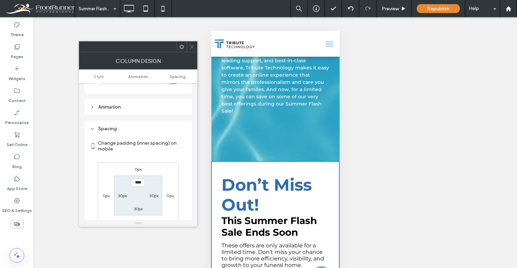
scroll to position [162, 0]
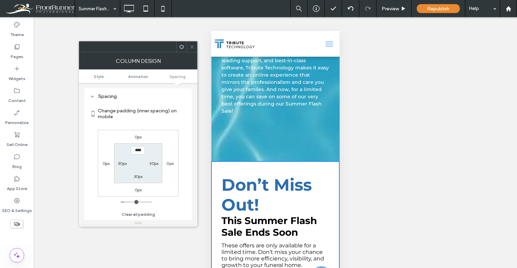
click at [110, 165] on div "0px" at bounding box center [106, 163] width 16 height 7
click at [105, 164] on label "0px" at bounding box center [106, 163] width 7 height 5
type input "*"
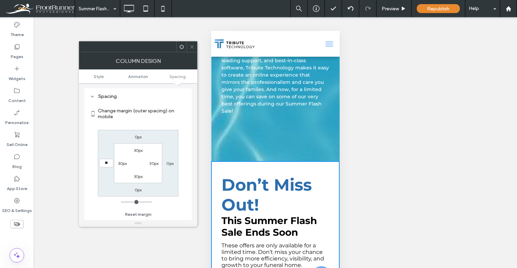
type input "**"
type input "****"
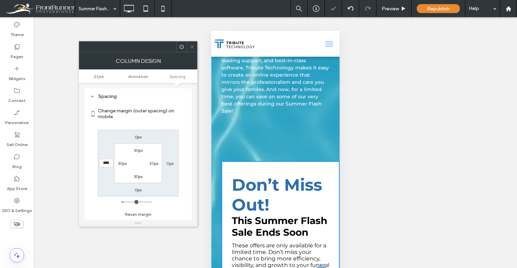
click at [170, 162] on label "0px" at bounding box center [169, 163] width 7 height 5
type input "*"
type input "**"
type input "****"
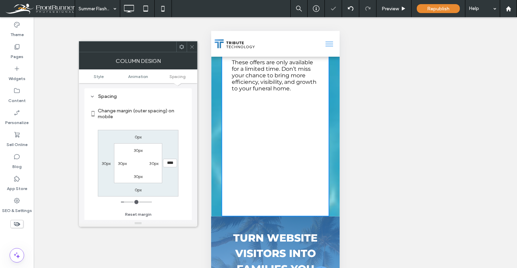
scroll to position [325, 0]
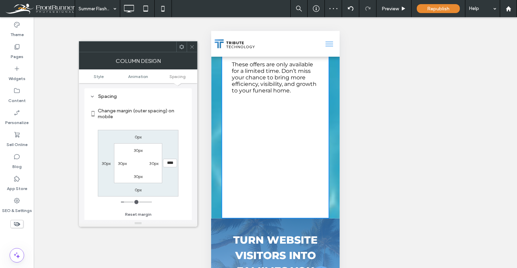
click at [139, 189] on label "0px" at bounding box center [138, 190] width 7 height 5
type input "*"
type input "**"
type input "****"
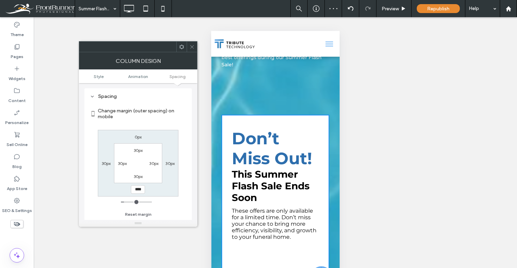
scroll to position [176, 0]
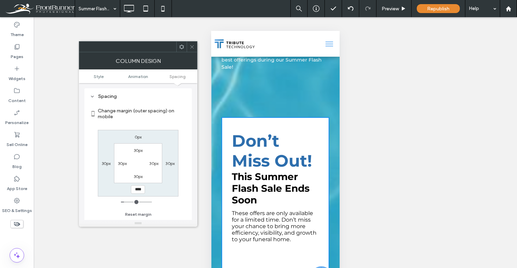
click at [108, 163] on label "30px" at bounding box center [106, 163] width 9 height 5
type input "**"
type input "****"
click at [170, 164] on label "30px" at bounding box center [169, 163] width 9 height 5
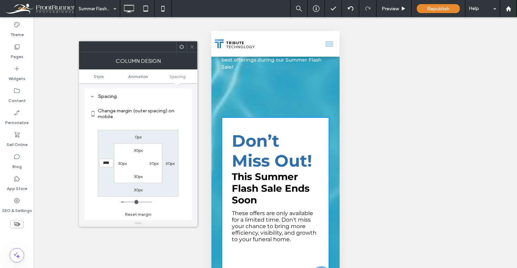
type input "**"
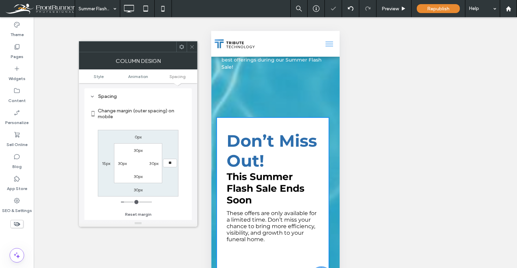
type input "**"
type input "****"
click at [136, 192] on label "30px" at bounding box center [138, 190] width 9 height 5
type input "**"
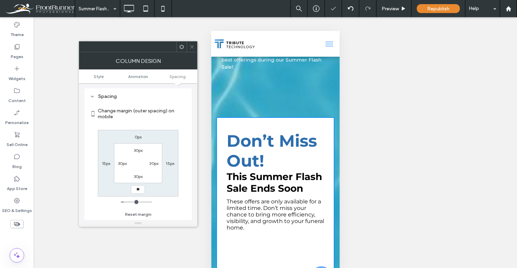
type input "**"
type input "****"
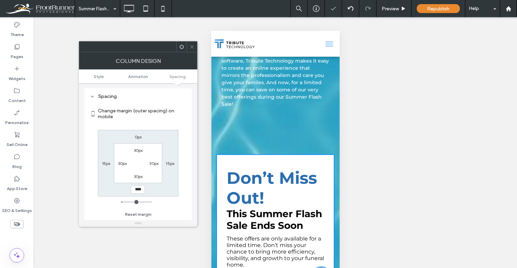
scroll to position [138, 0]
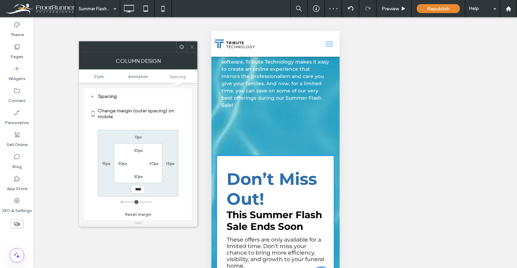
click at [191, 43] on span at bounding box center [191, 47] width 5 height 10
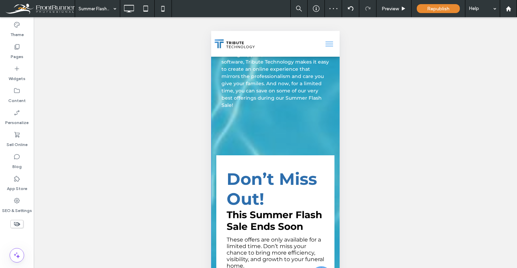
click at [260, 123] on div "Tribute Technology offers the #1 website platform for funeral homes ready to gr…" at bounding box center [275, 37] width 128 height 237
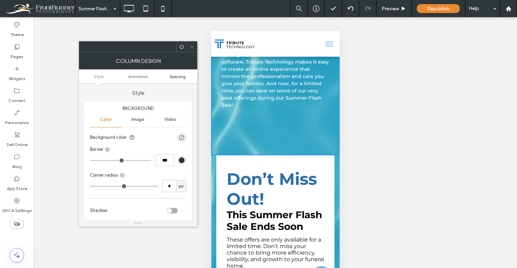
click at [178, 76] on span "Spacing" at bounding box center [177, 76] width 16 height 5
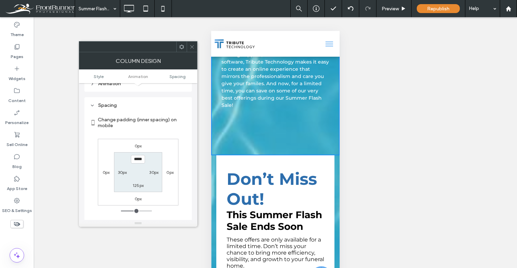
scroll to position [162, 0]
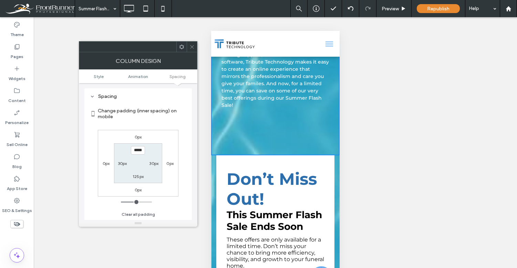
click at [137, 175] on label "125px" at bounding box center [138, 176] width 11 height 5
type input "**"
type input "****"
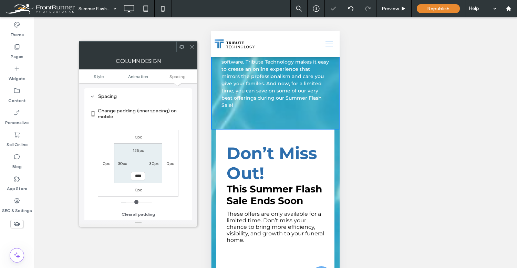
click at [192, 46] on icon at bounding box center [191, 46] width 5 height 5
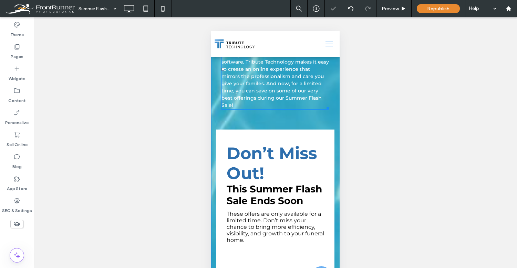
scroll to position [0, 0]
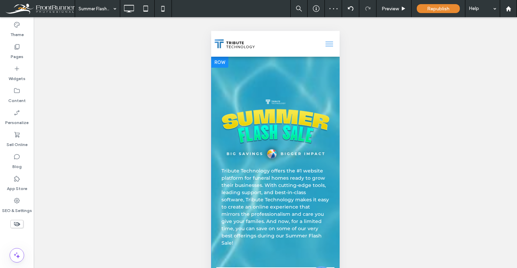
click at [268, 79] on div "Tribute Technology offers the #1 website platform for funeral homes ready to gr…" at bounding box center [275, 162] width 128 height 211
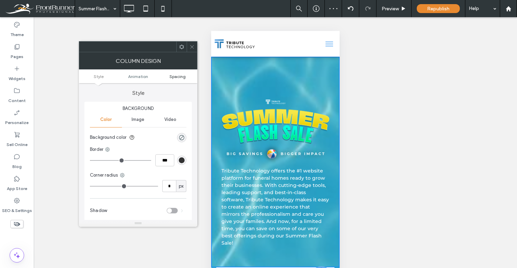
click at [173, 75] on span "Spacing" at bounding box center [177, 76] width 16 height 5
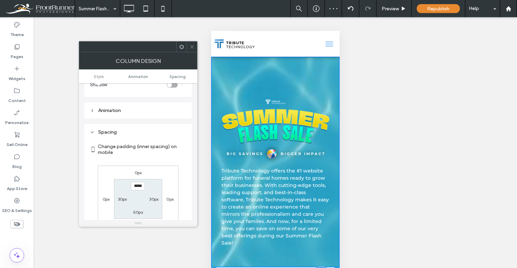
scroll to position [162, 0]
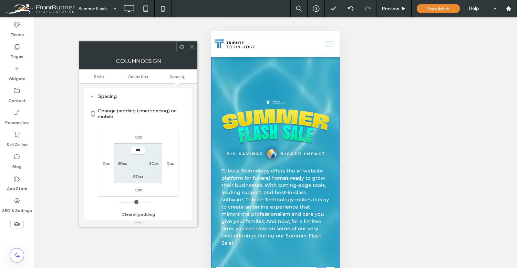
type input "*****"
type input "***"
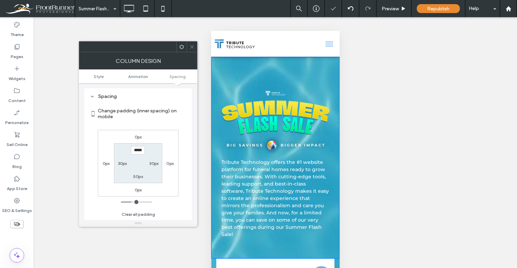
click at [191, 46] on use at bounding box center [191, 46] width 3 height 3
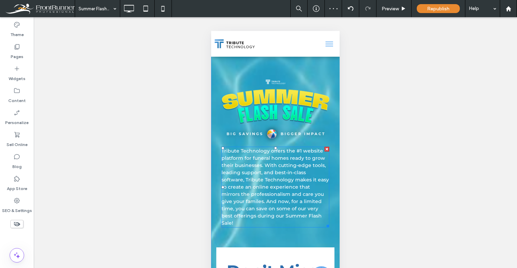
scroll to position [0, 0]
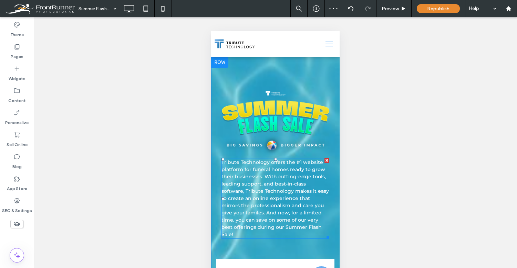
click at [280, 187] on span "Tribute Technology offers the #1 website platform for funeral homes ready to gr…" at bounding box center [274, 198] width 107 height 78
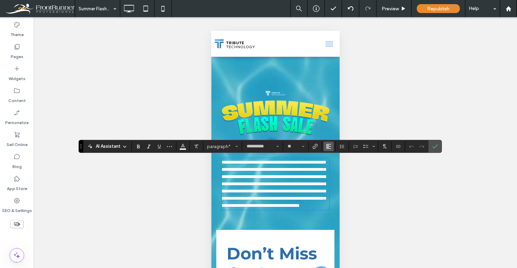
click at [329, 146] on icon "Alignment" at bounding box center [329, 147] width 6 height 6
click at [334, 165] on icon "ui.textEditor.alignment.center" at bounding box center [334, 168] width 6 height 6
click at [431, 145] on label "Confirm" at bounding box center [435, 146] width 10 height 12
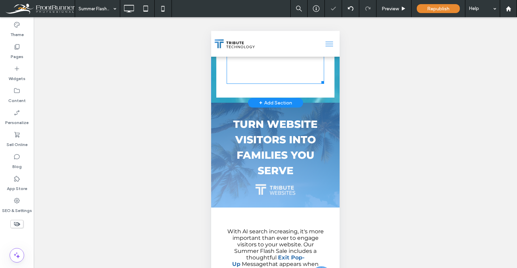
scroll to position [420, 0]
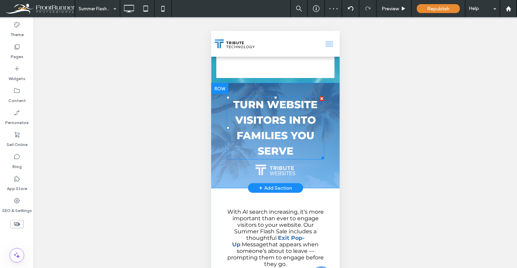
click at [260, 125] on strong "turn website visitors into families you serve" at bounding box center [275, 127] width 84 height 59
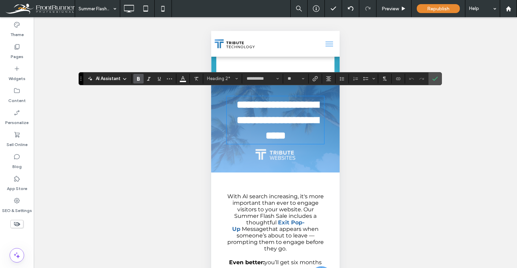
click at [348, 82] on section at bounding box center [341, 79] width 13 height 10
click at [343, 81] on icon "Line Height" at bounding box center [342, 79] width 6 height 6
click at [356, 101] on div "Single" at bounding box center [352, 99] width 17 height 5
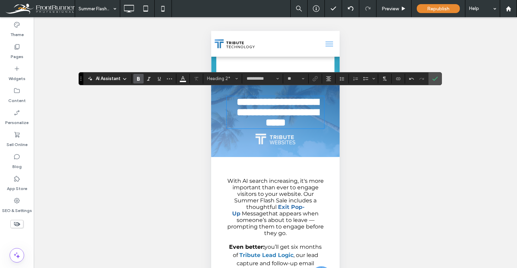
click at [308, 107] on strong "**********" at bounding box center [277, 112] width 82 height 31
click at [436, 77] on icon "Confirm" at bounding box center [435, 79] width 6 height 6
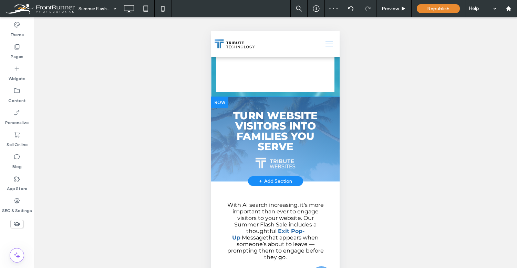
scroll to position [397, 0]
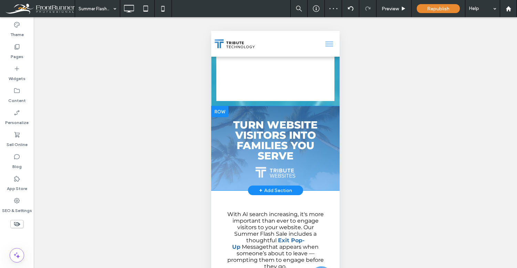
click at [217, 111] on div at bounding box center [219, 111] width 17 height 11
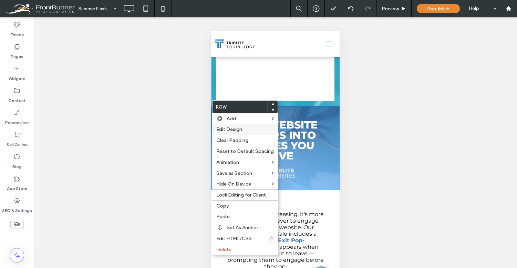
click at [239, 127] on span "Edit Design" at bounding box center [229, 130] width 26 height 6
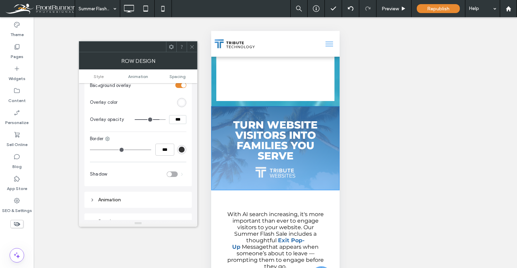
scroll to position [261, 0]
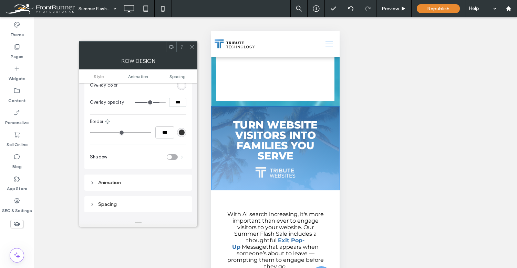
click at [191, 47] on use at bounding box center [191, 46] width 3 height 3
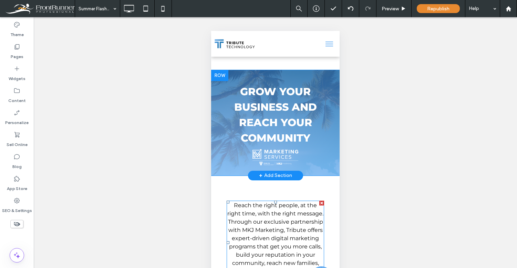
scroll to position [1034, 0]
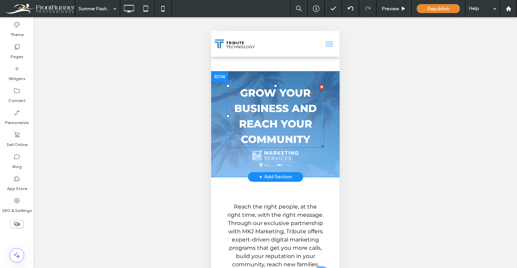
click at [290, 117] on strong "grow your business and reach your community" at bounding box center [275, 116] width 83 height 59
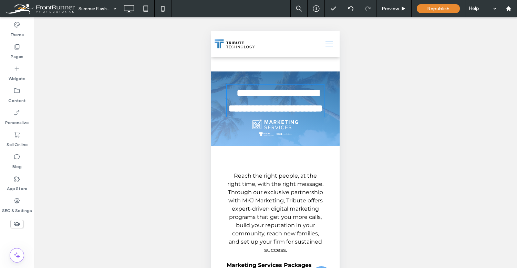
type input "**********"
type input "**"
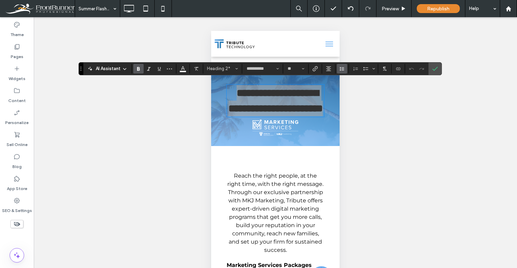
click at [342, 69] on icon "Line Height" at bounding box center [342, 69] width 6 height 6
click at [349, 93] on label "Single" at bounding box center [357, 90] width 40 height 10
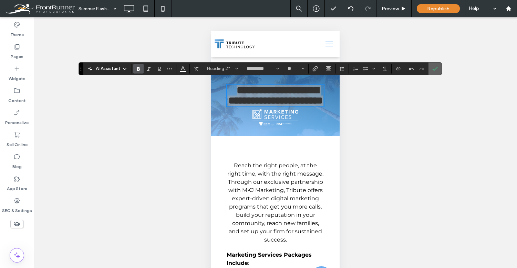
click at [433, 68] on icon "Confirm" at bounding box center [435, 69] width 6 height 6
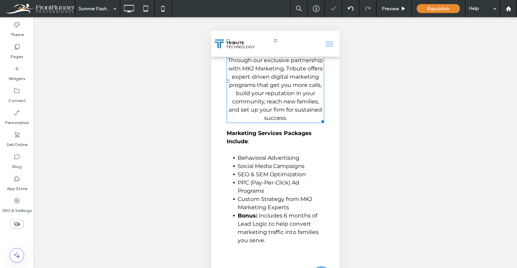
scroll to position [1166, 0]
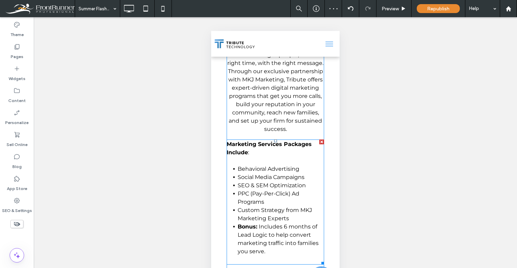
click at [257, 144] on p "Marketing Services Packages Include :" at bounding box center [274, 148] width 97 height 17
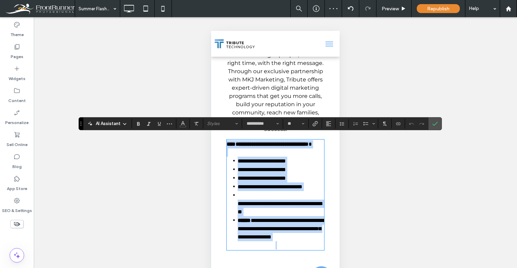
click at [234, 142] on strong "**********" at bounding box center [267, 144] width 82 height 5
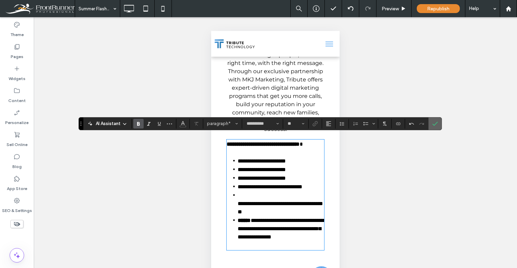
click at [432, 126] on icon "Confirm" at bounding box center [435, 124] width 6 height 6
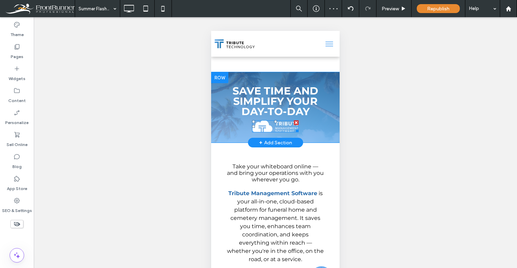
scroll to position [1623, 0]
click at [296, 92] on span "Save time and simplify your day-to-day" at bounding box center [275, 101] width 86 height 33
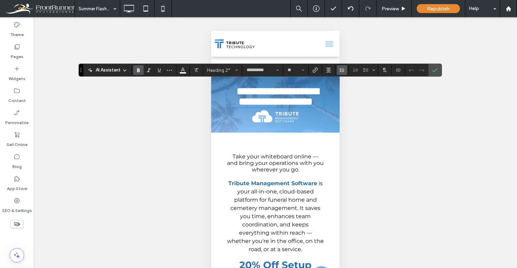
click at [341, 69] on icon "Line Height" at bounding box center [342, 70] width 6 height 6
click at [435, 70] on icon "Confirm" at bounding box center [435, 70] width 6 height 6
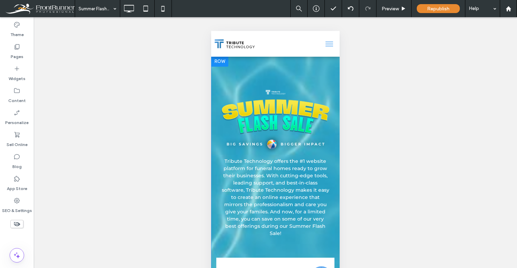
scroll to position [0, 0]
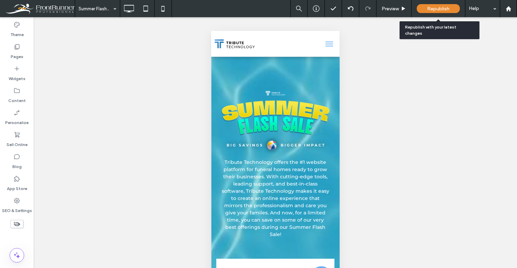
click at [432, 11] on span "Republish" at bounding box center [438, 9] width 22 height 6
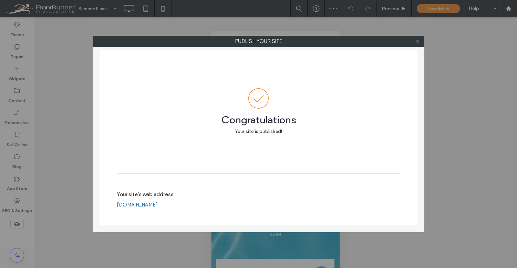
click at [417, 46] on span at bounding box center [416, 41] width 5 height 10
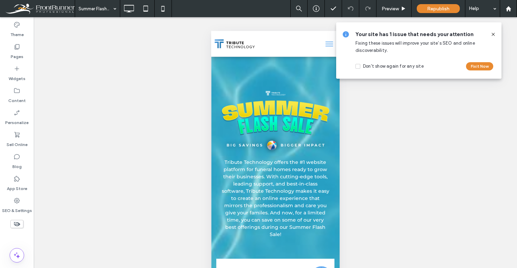
click at [494, 34] on icon at bounding box center [493, 35] width 6 height 6
